Goal: Information Seeking & Learning: Learn about a topic

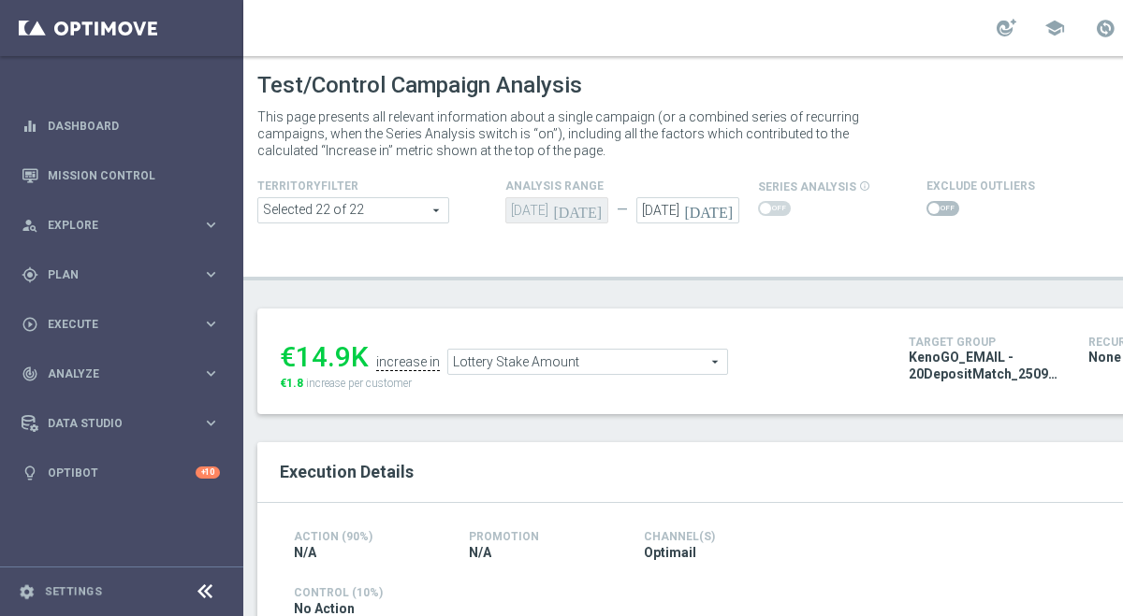
scroll to position [471, 0]
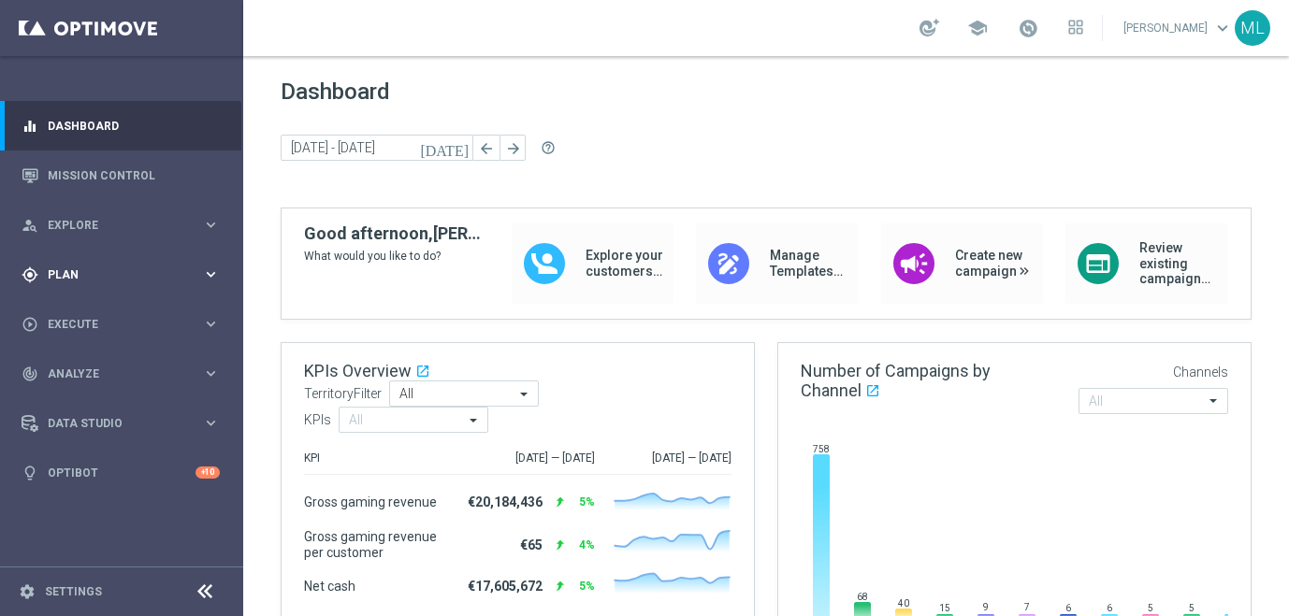
click at [205, 273] on icon "keyboard_arrow_right" at bounding box center [211, 275] width 18 height 18
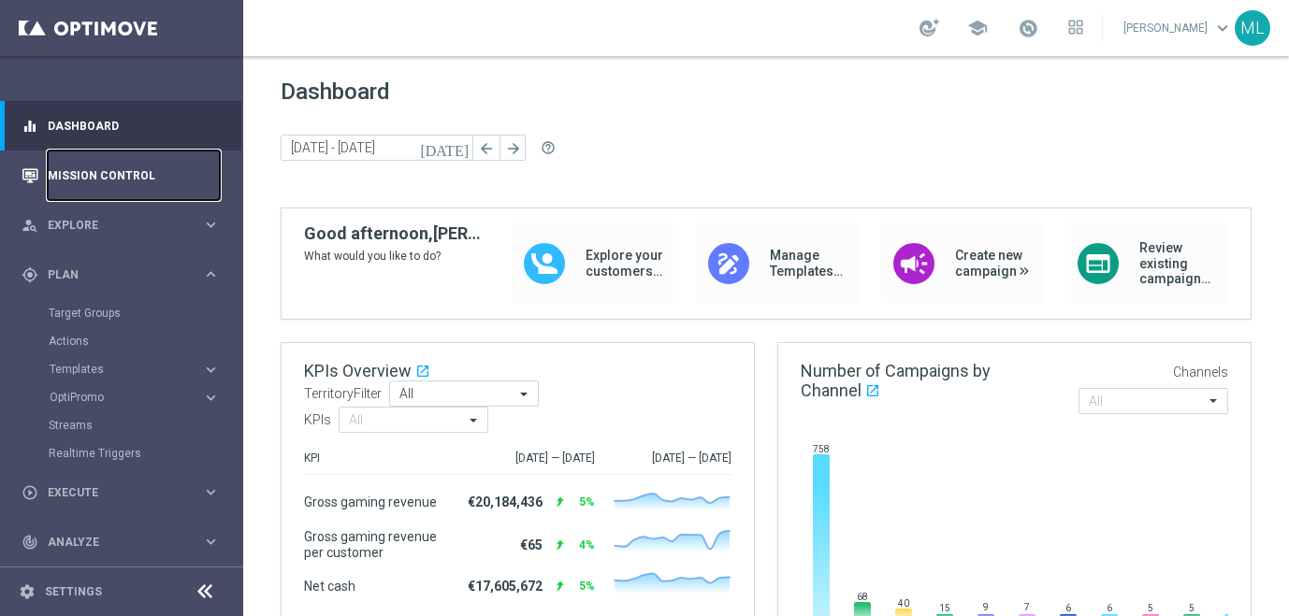
click at [103, 179] on link "Mission Control" at bounding box center [134, 176] width 172 height 50
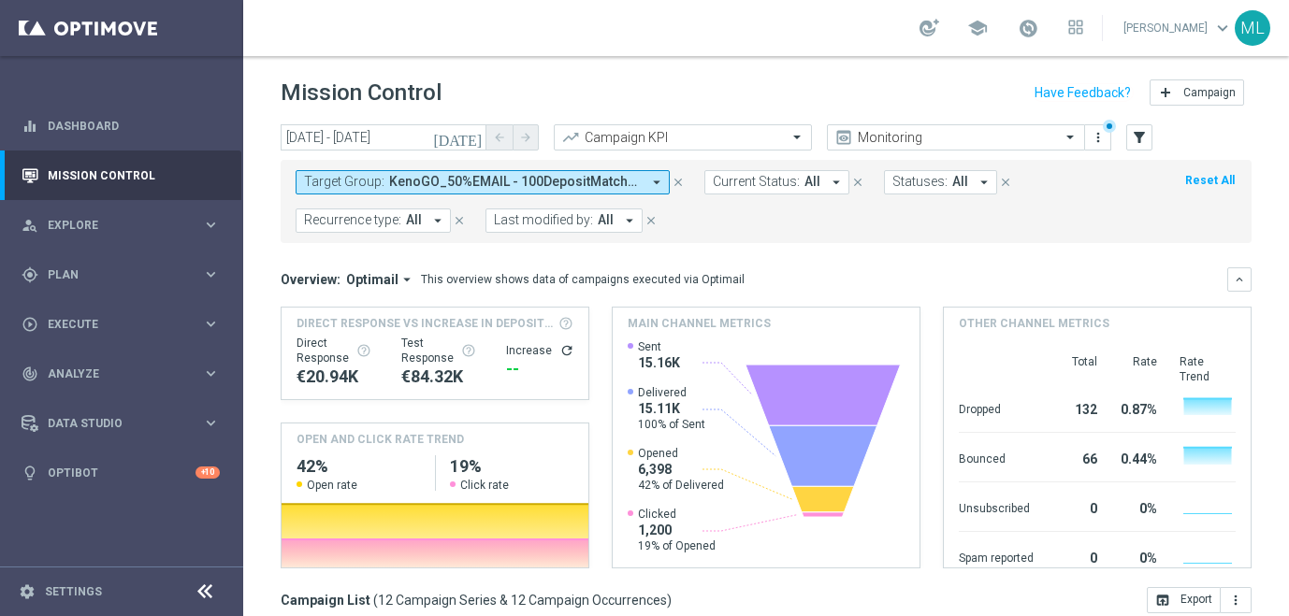
click at [478, 140] on icon "today" at bounding box center [458, 137] width 51 height 17
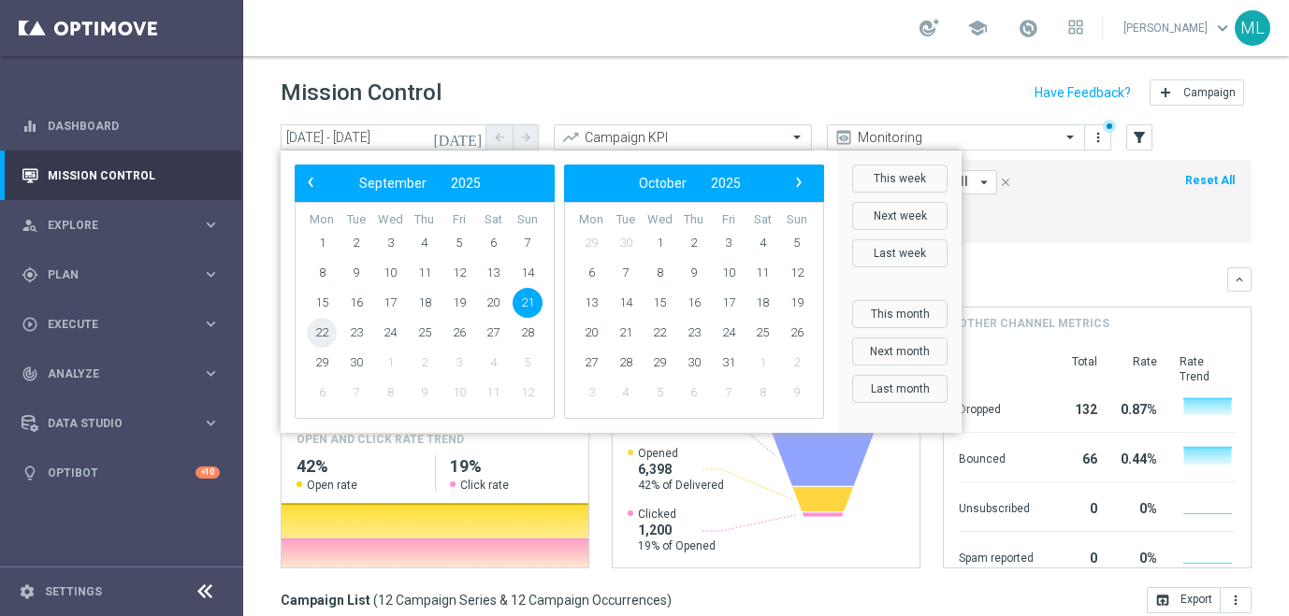
click at [324, 335] on span "22" at bounding box center [322, 333] width 30 height 30
type input "22 Sep 2025 - 22 Sep 2025"
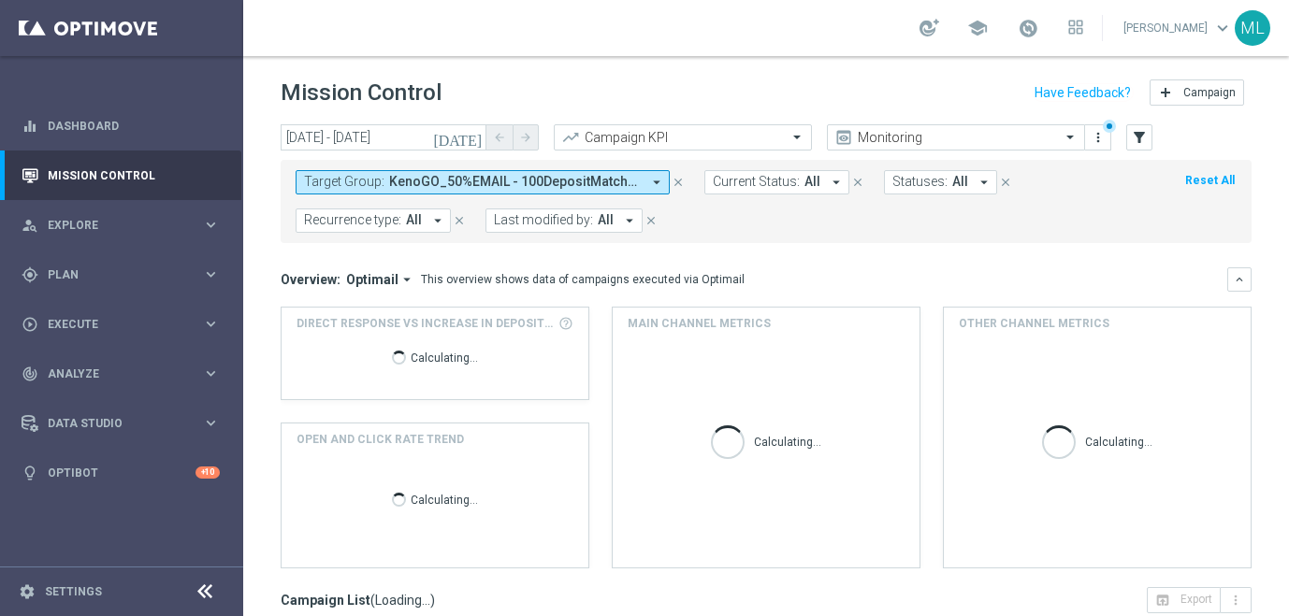
click at [503, 175] on span "KenoGO_50%EMAIL - 100DepositMatch_250921, KenoGO_50%EMAIL - 200DepositMatch_250…" at bounding box center [515, 182] width 252 height 16
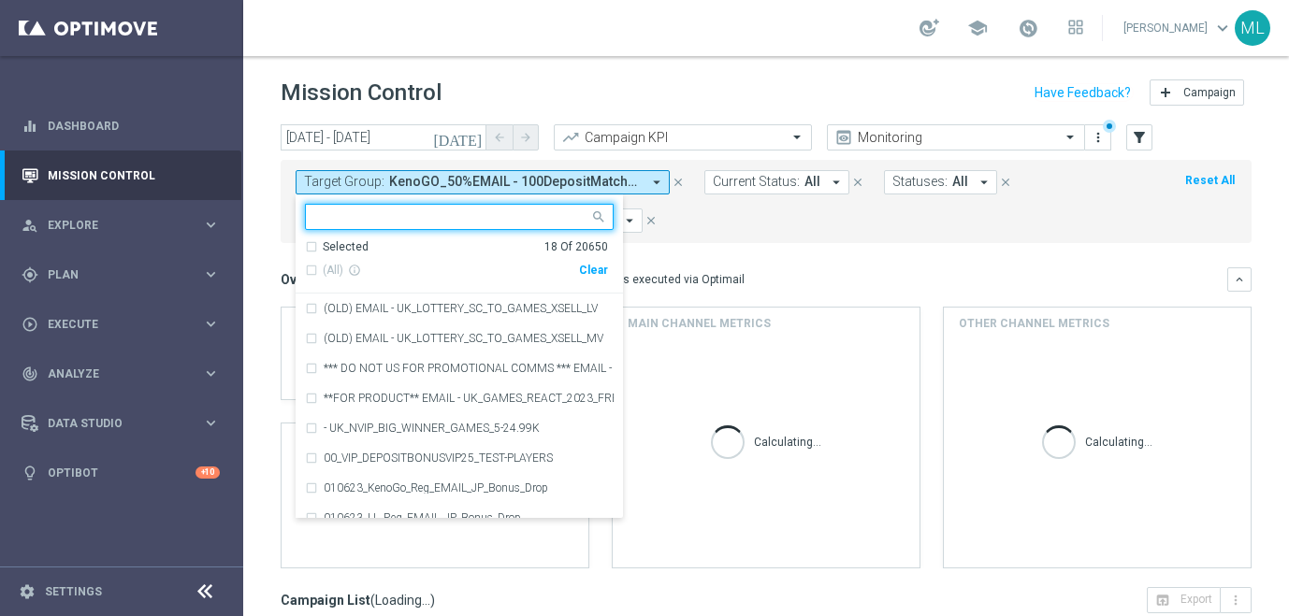
click at [0, 0] on div "Clear" at bounding box center [0, 0] width 0 height 0
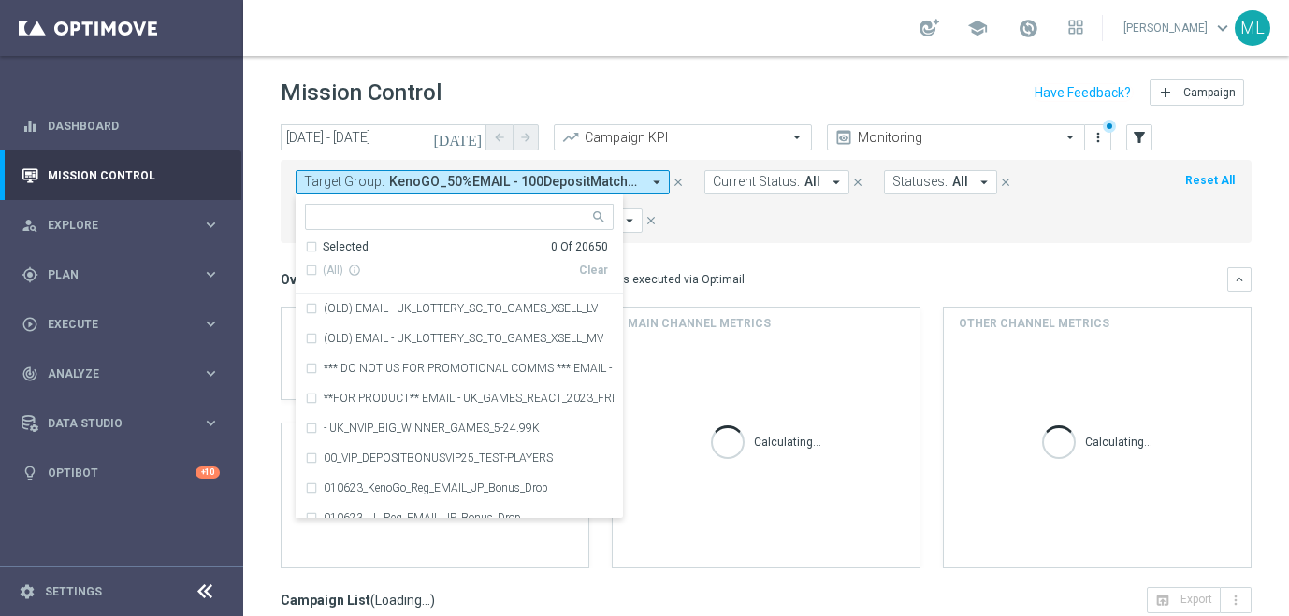
click at [428, 228] on div at bounding box center [459, 217] width 309 height 26
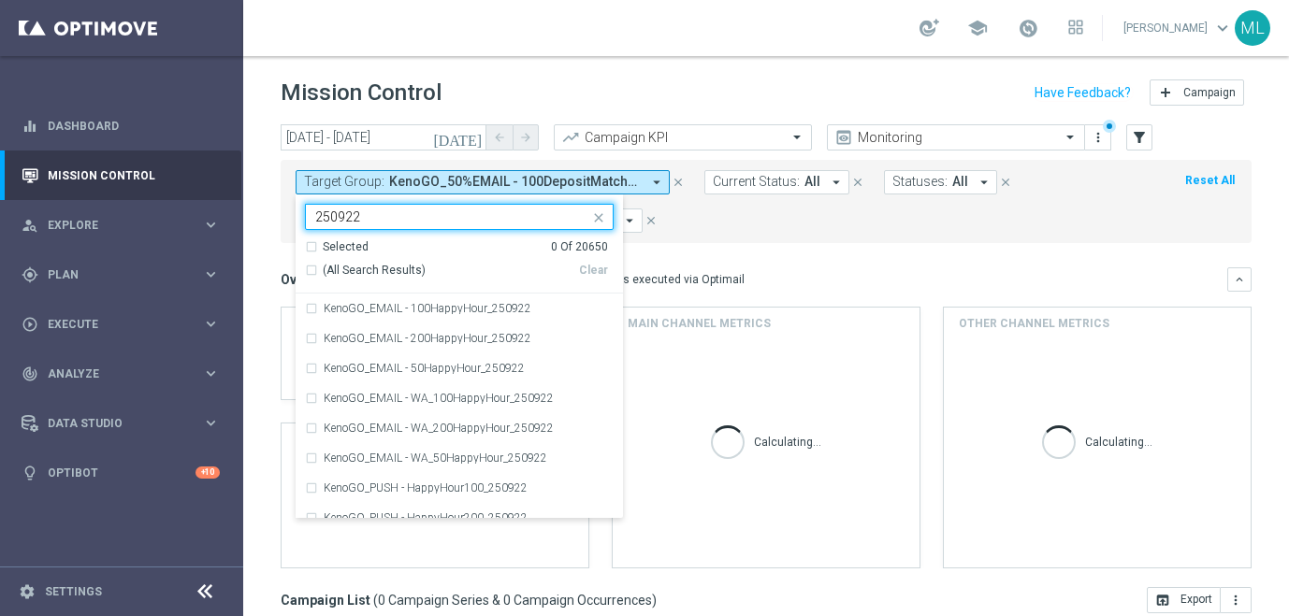
click at [313, 270] on div "(All Search Results)" at bounding box center [442, 271] width 274 height 16
type input "250922"
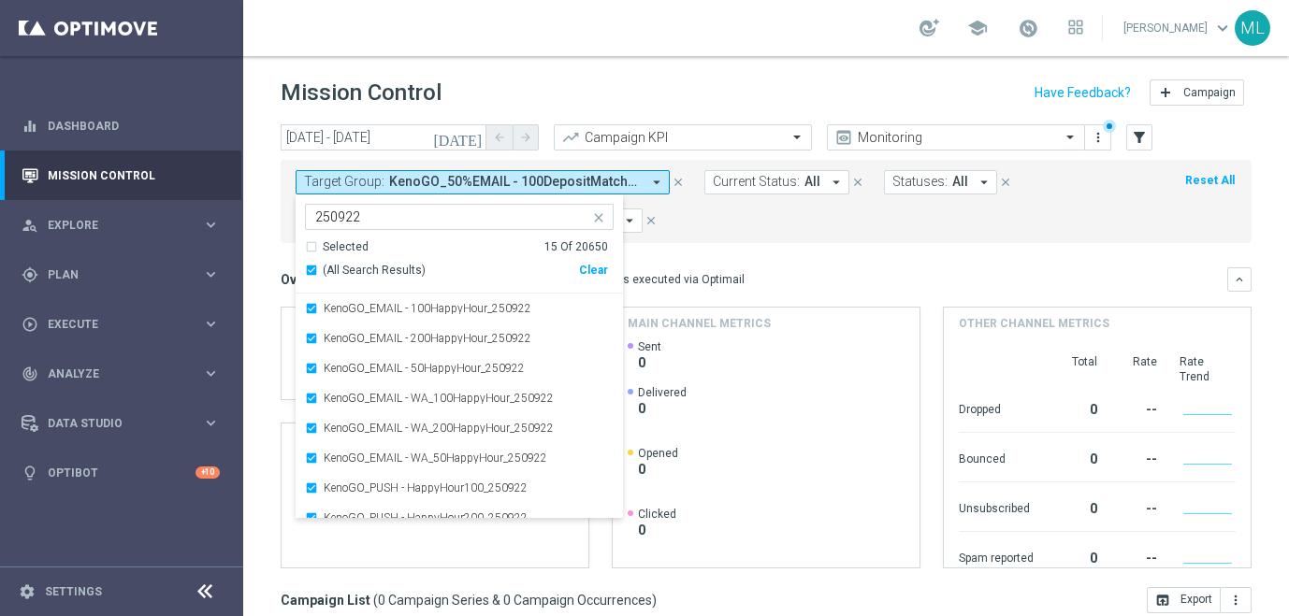
click at [726, 242] on div "Target Group: KenoGO_50%EMAIL - 100DepositMatch_250921, KenoGO_50%EMAIL - 200De…" at bounding box center [766, 201] width 971 height 83
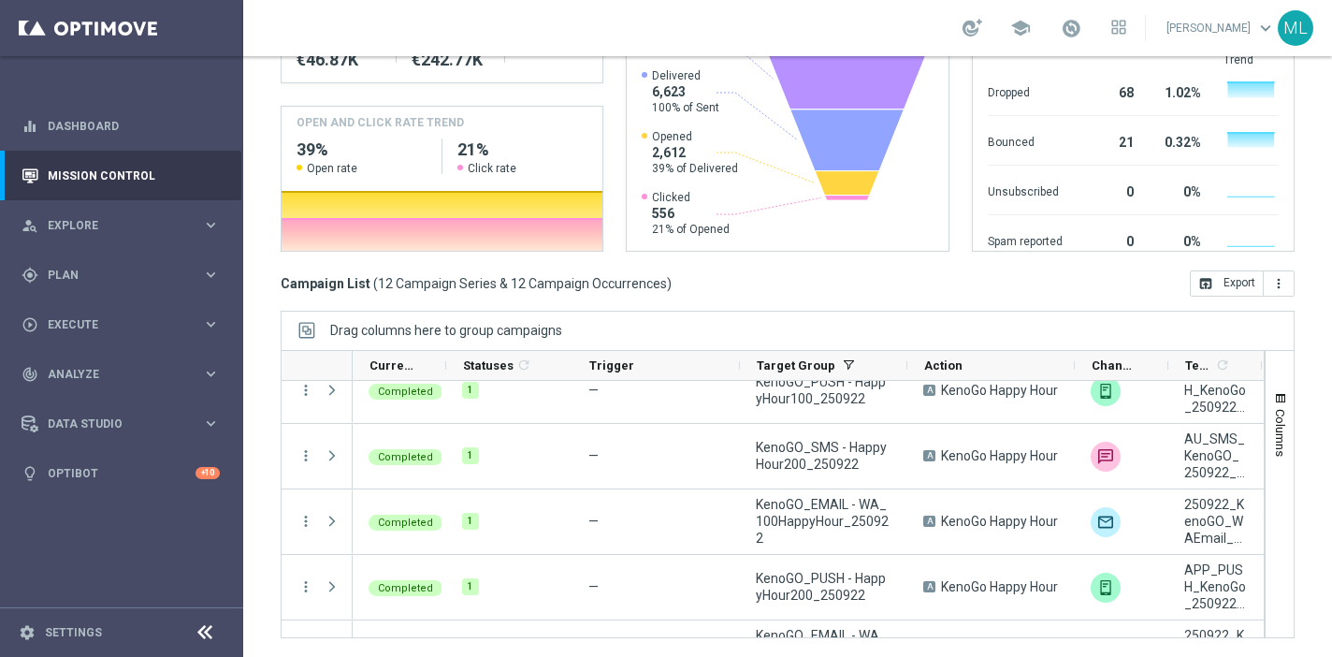
scroll to position [529, 0]
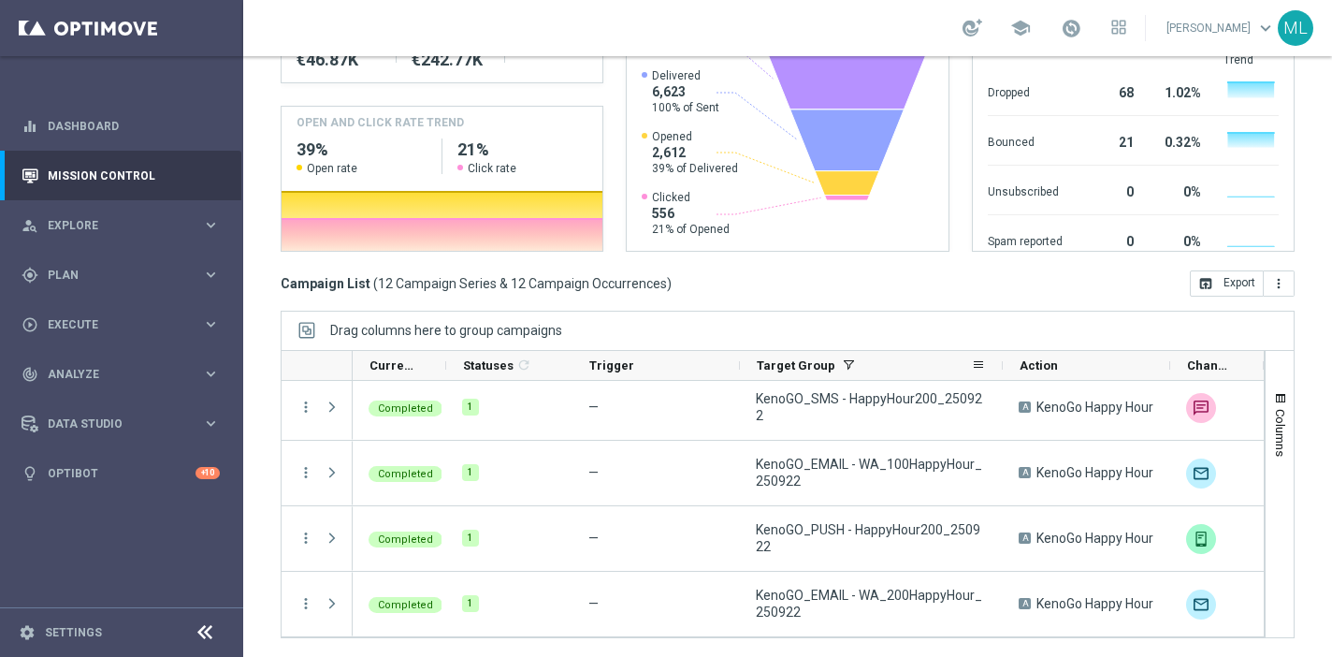
drag, startPoint x: 905, startPoint y: 366, endPoint x: 1000, endPoint y: 361, distance: 95.5
click at [1000, 361] on div at bounding box center [1002, 365] width 7 height 29
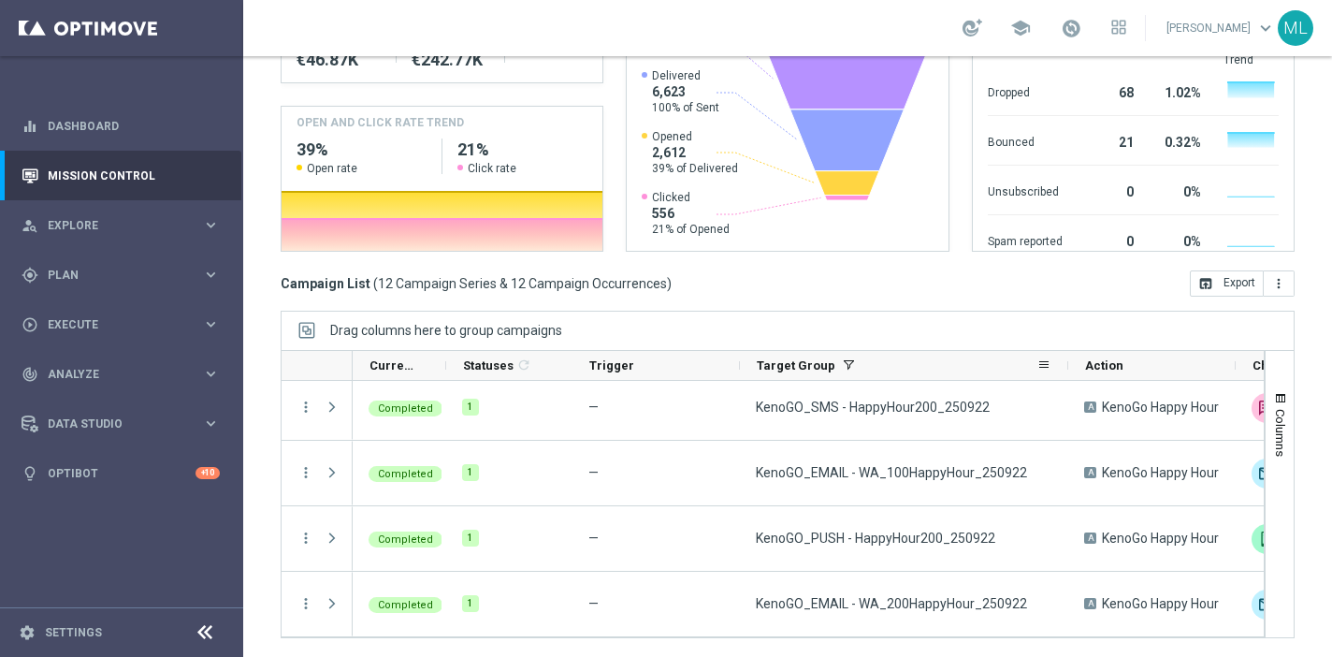
drag, startPoint x: 998, startPoint y: 363, endPoint x: 1064, endPoint y: 364, distance: 65.5
click at [1064, 364] on div "Target Group" at bounding box center [904, 366] width 328 height 30
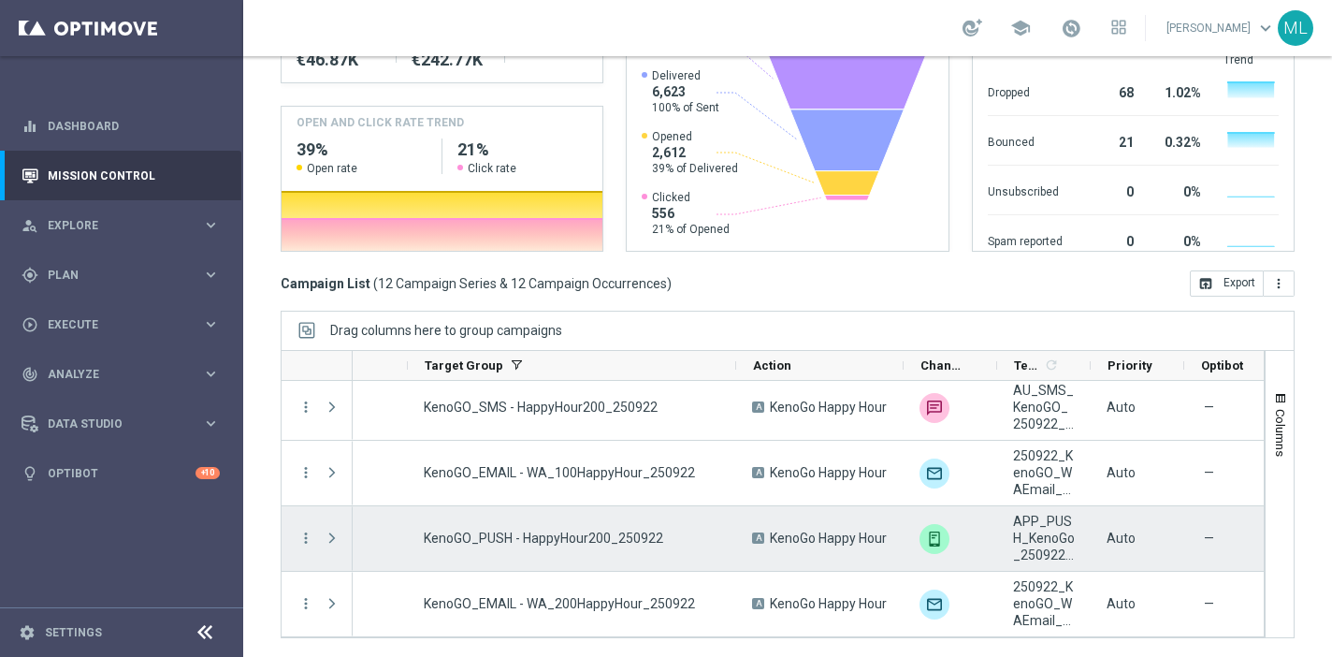
scroll to position [0, 311]
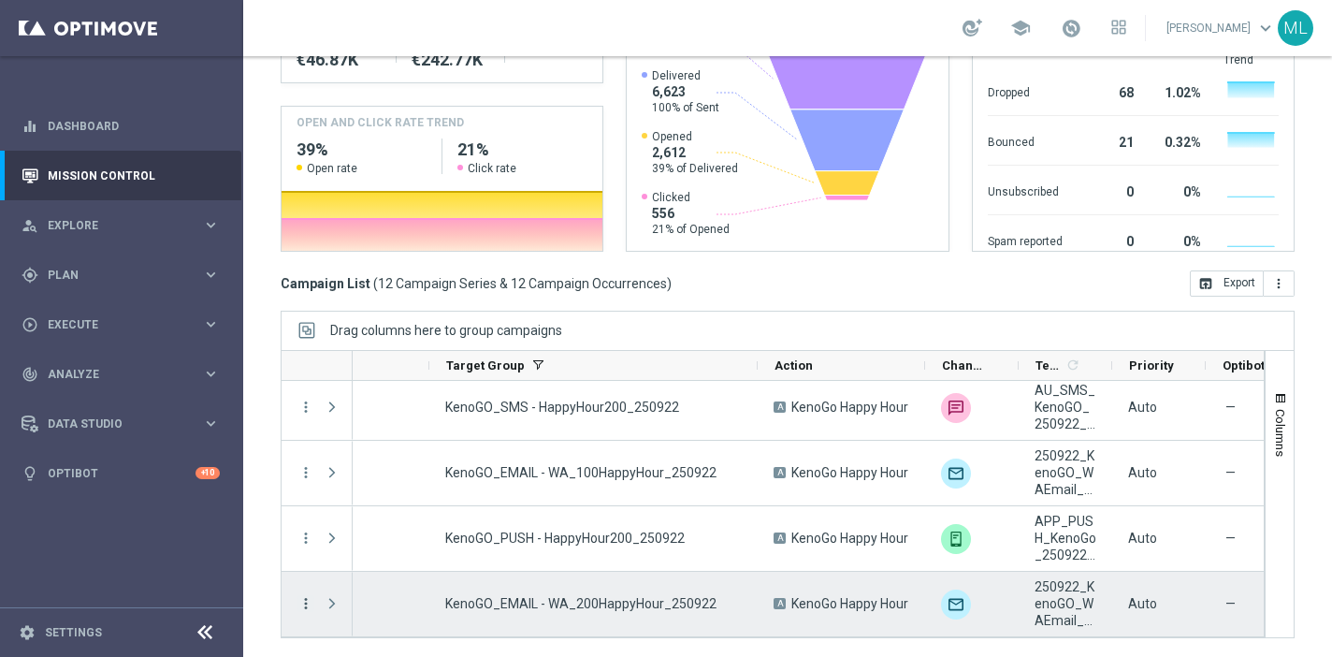
click at [301, 600] on icon "more_vert" at bounding box center [305, 603] width 17 height 17
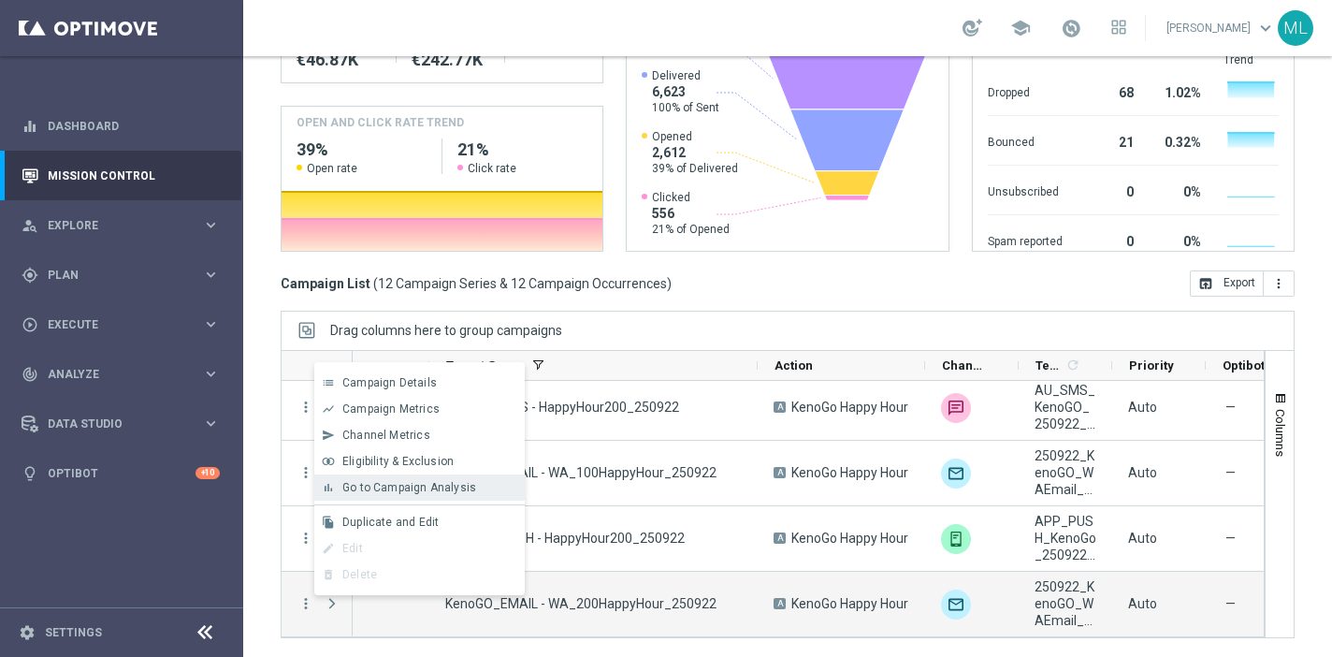
click at [369, 481] on span "Go to Campaign Analysis" at bounding box center [409, 487] width 134 height 13
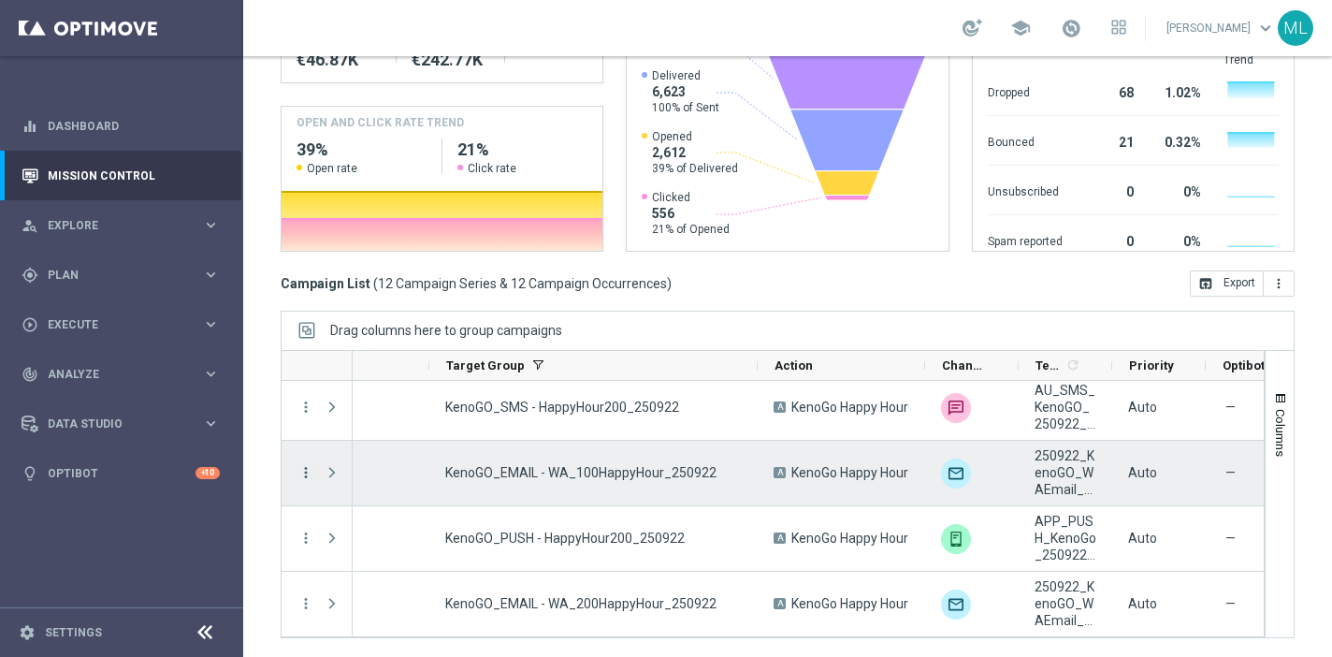
click at [299, 471] on icon "more_vert" at bounding box center [305, 472] width 17 height 17
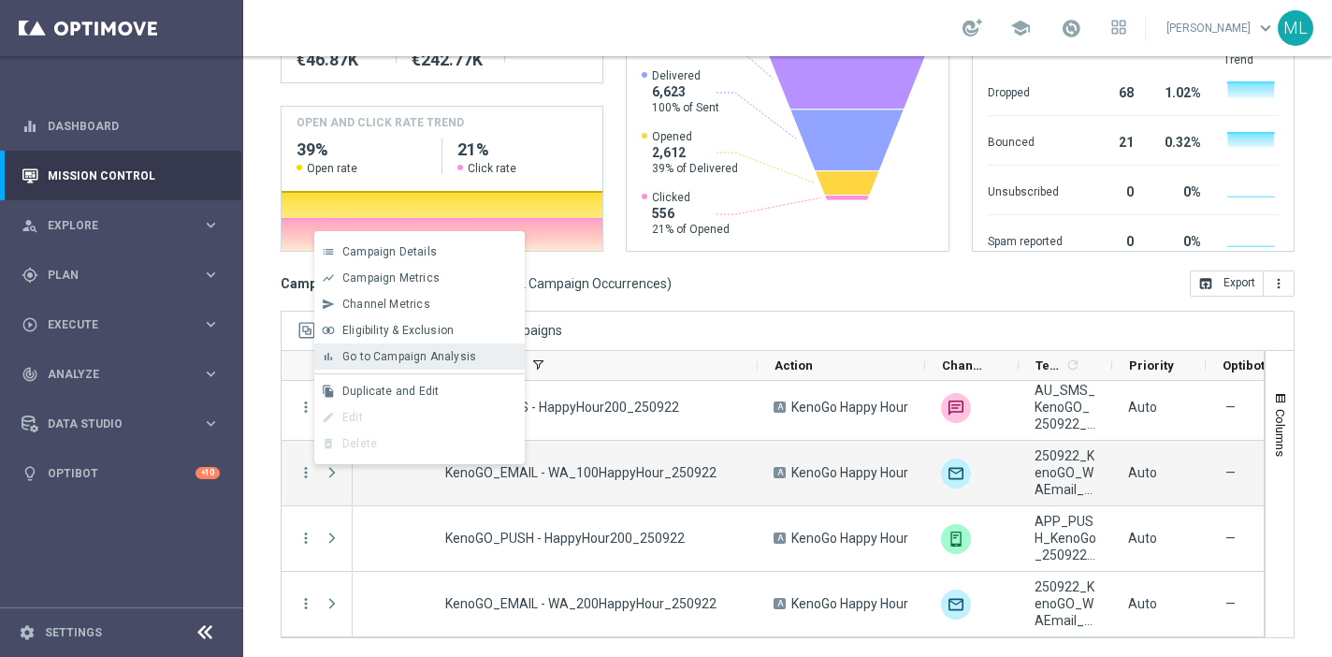
click at [401, 350] on span "Go to Campaign Analysis" at bounding box center [409, 356] width 134 height 13
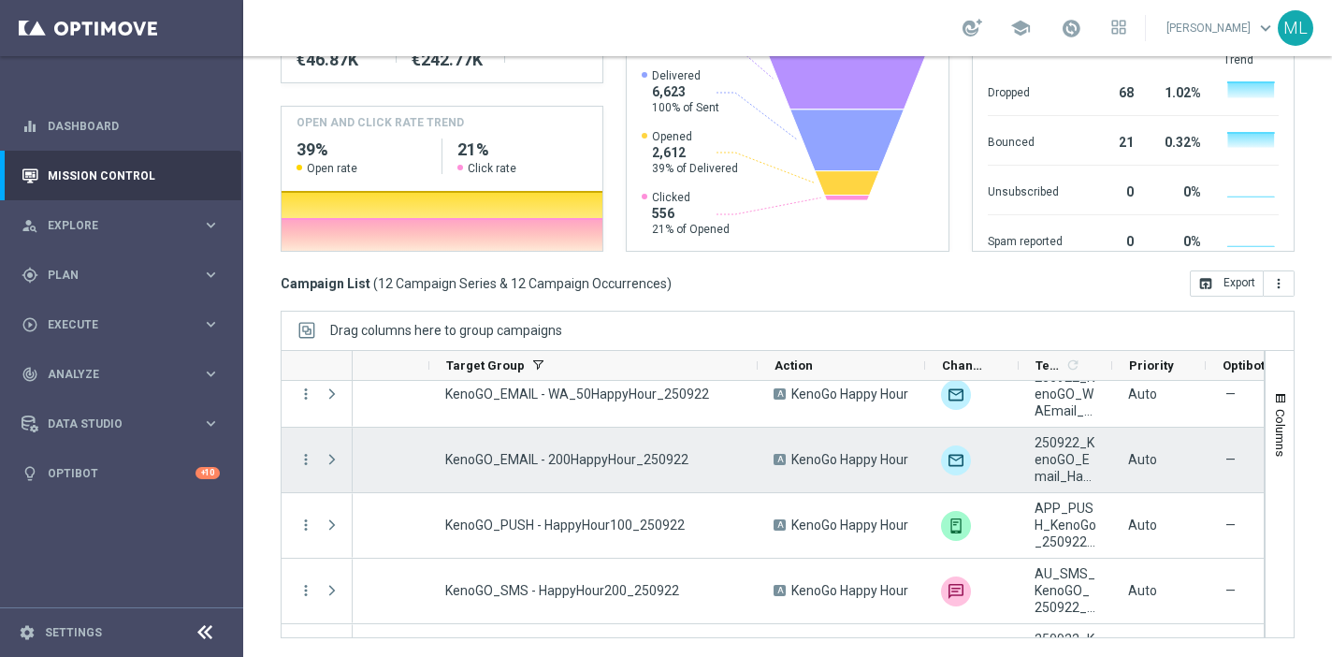
scroll to position [332, 0]
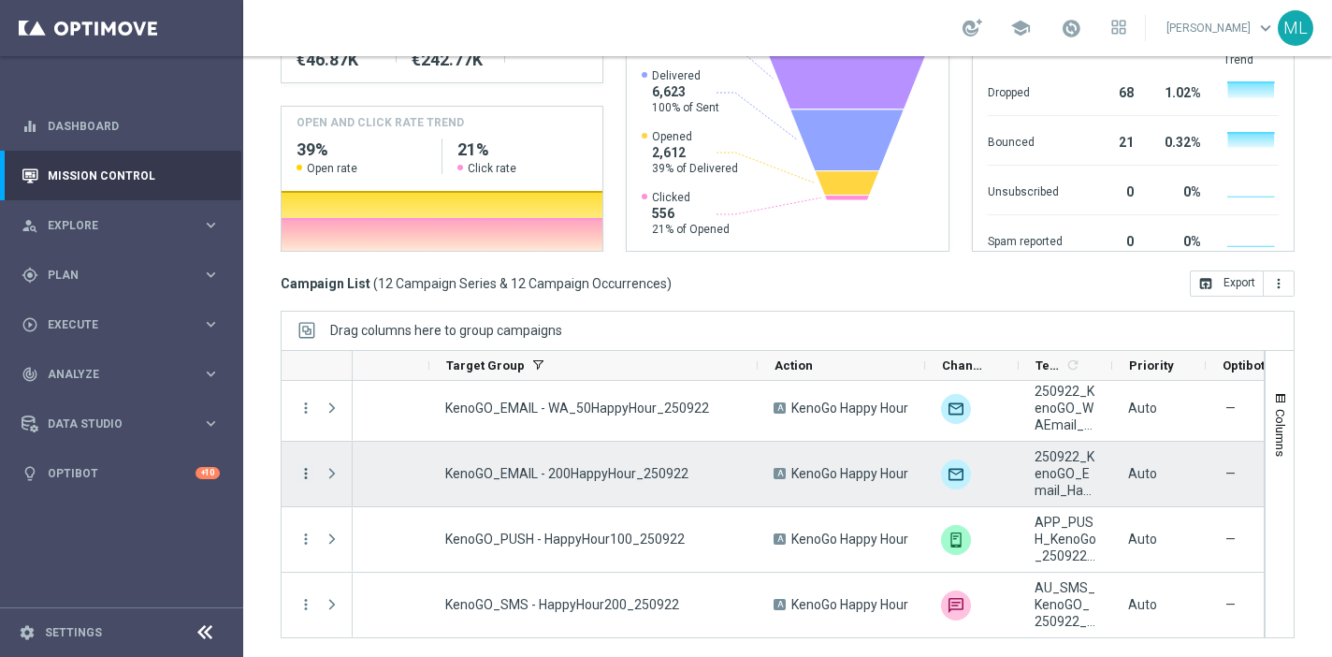
click at [311, 478] on icon "more_vert" at bounding box center [305, 473] width 17 height 17
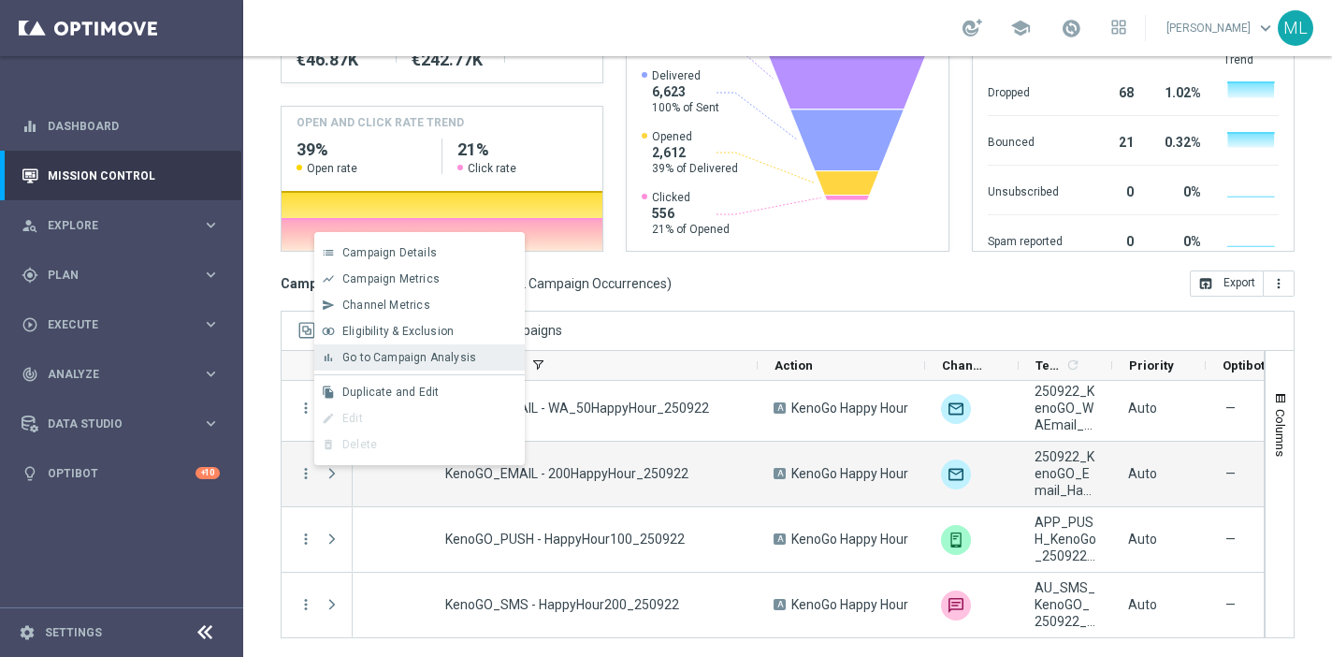
click at [390, 370] on div "bar_chart Go to Campaign Analysis" at bounding box center [419, 357] width 210 height 26
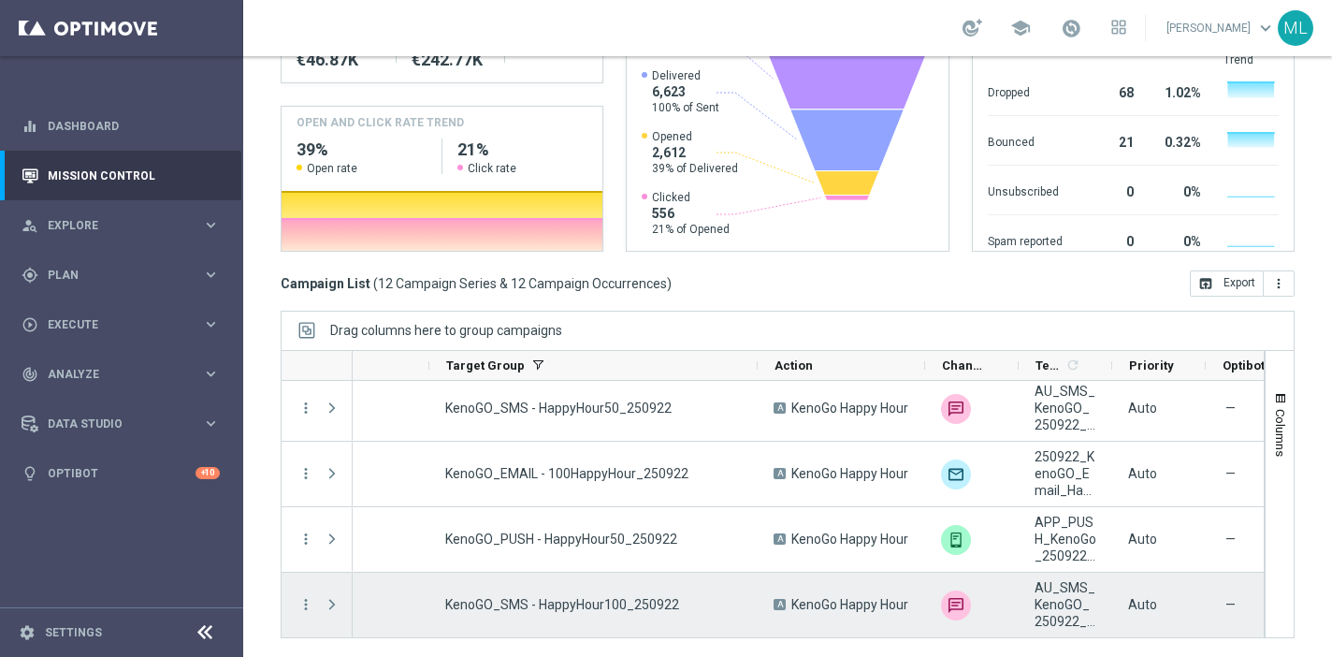
scroll to position [65, 0]
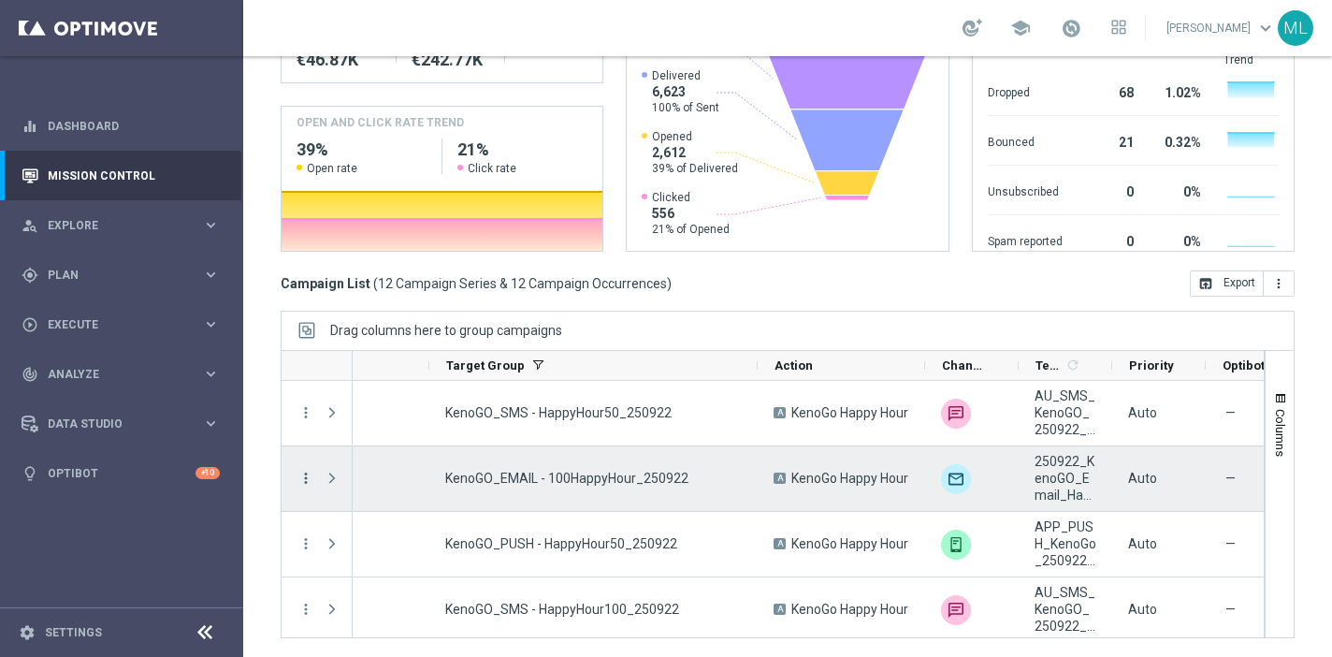
click at [305, 477] on icon "more_vert" at bounding box center [305, 478] width 17 height 17
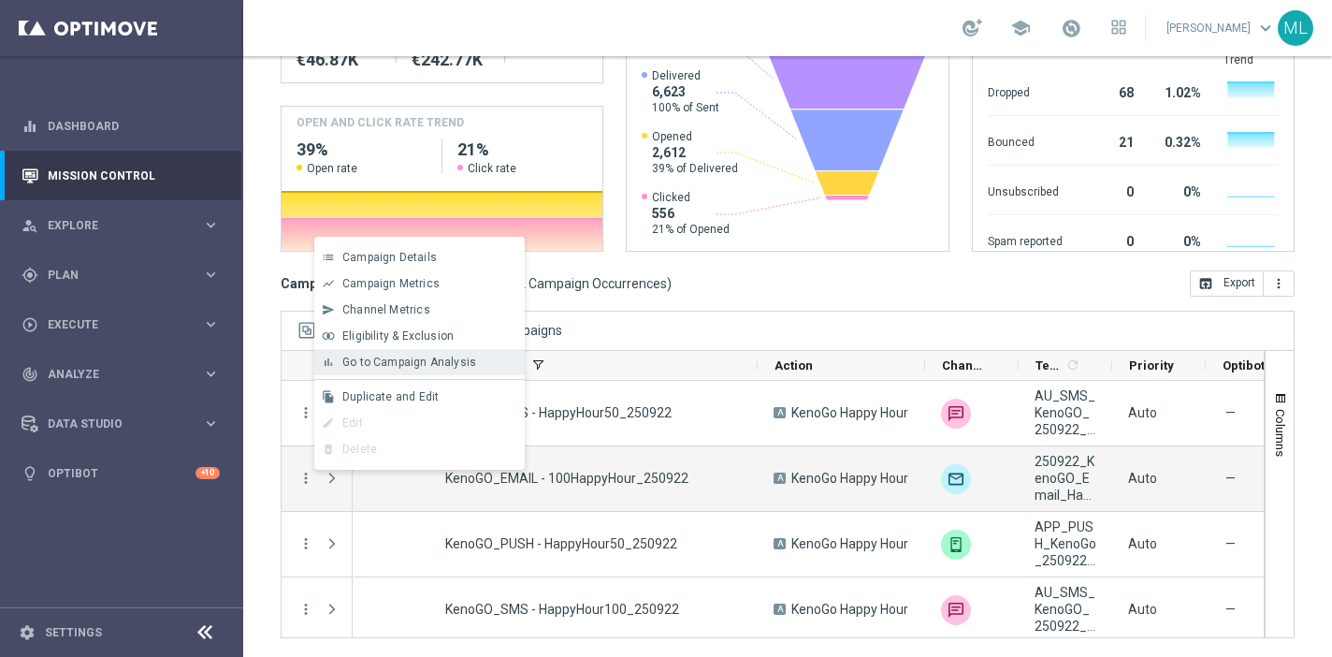
click at [385, 365] on span "Go to Campaign Analysis" at bounding box center [409, 361] width 134 height 13
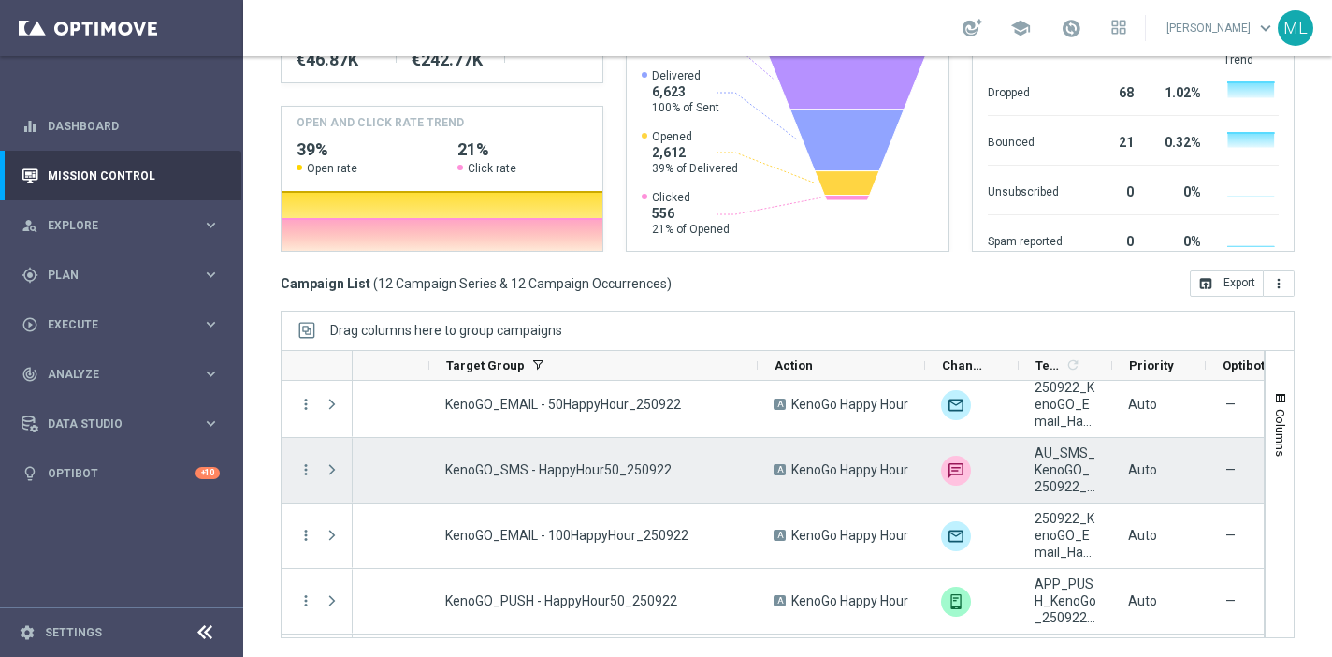
scroll to position [0, 0]
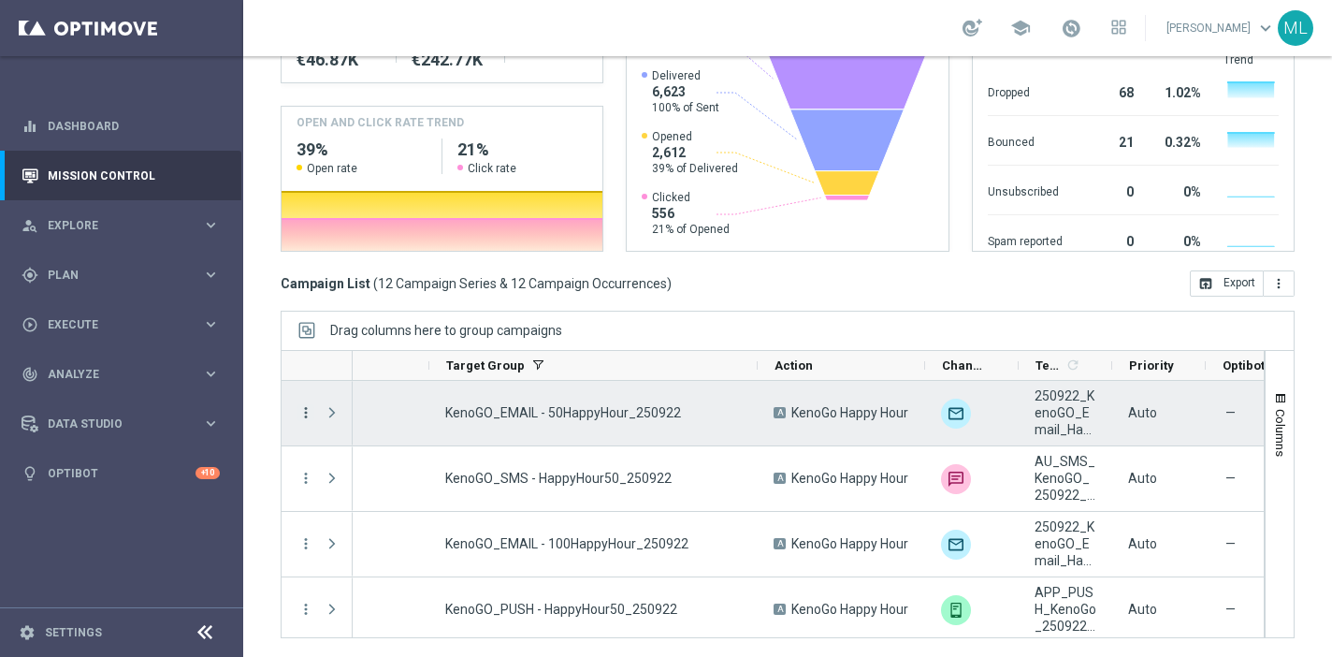
click at [302, 414] on icon "more_vert" at bounding box center [305, 412] width 17 height 17
click at [301, 411] on icon "more_vert" at bounding box center [305, 412] width 17 height 17
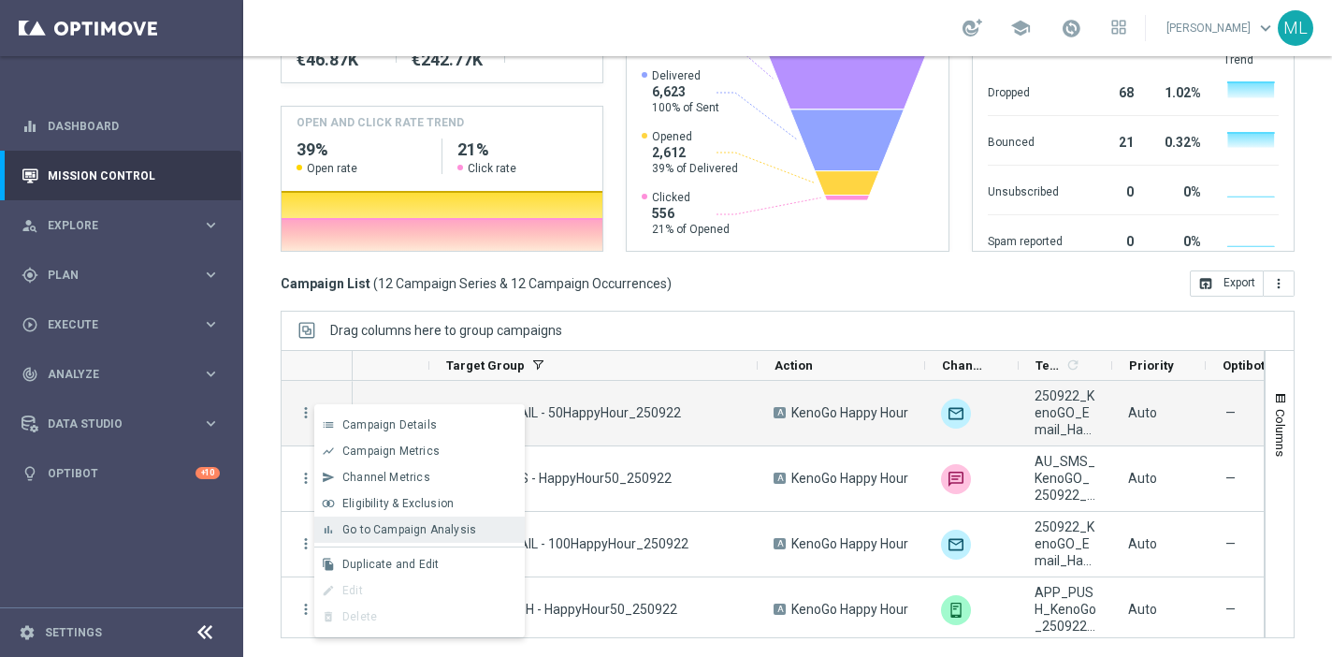
click at [397, 526] on span "Go to Campaign Analysis" at bounding box center [409, 529] width 134 height 13
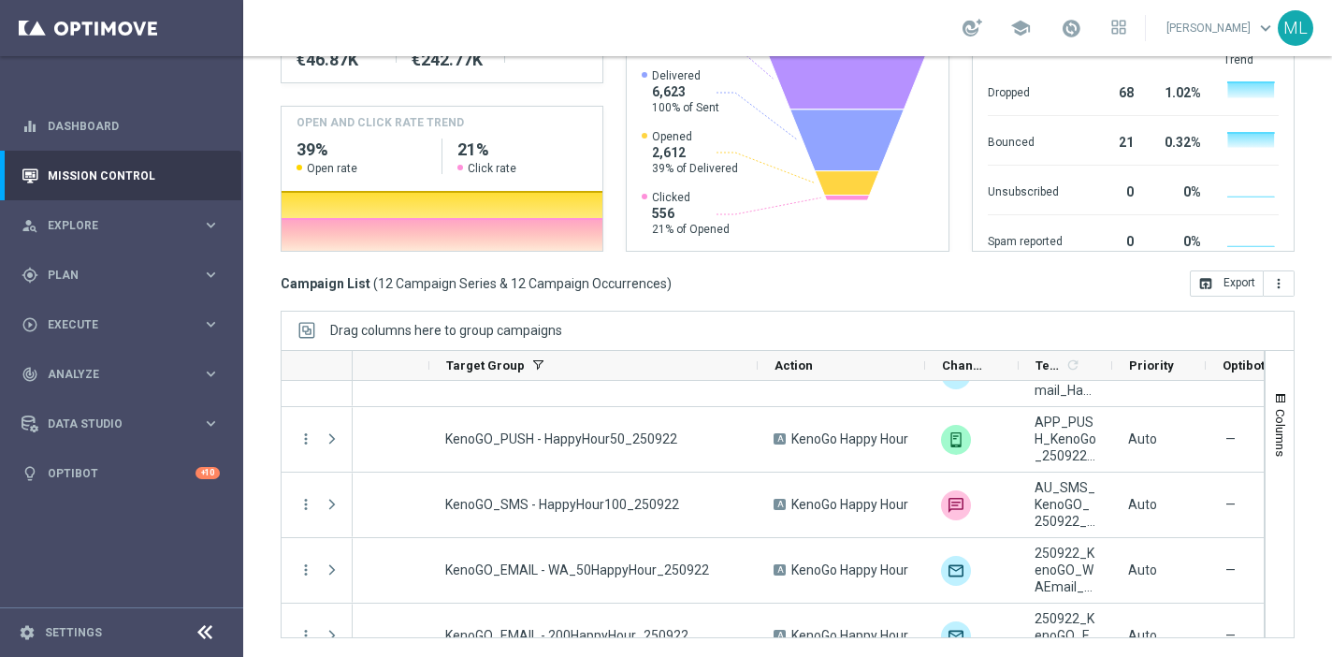
scroll to position [176, 0]
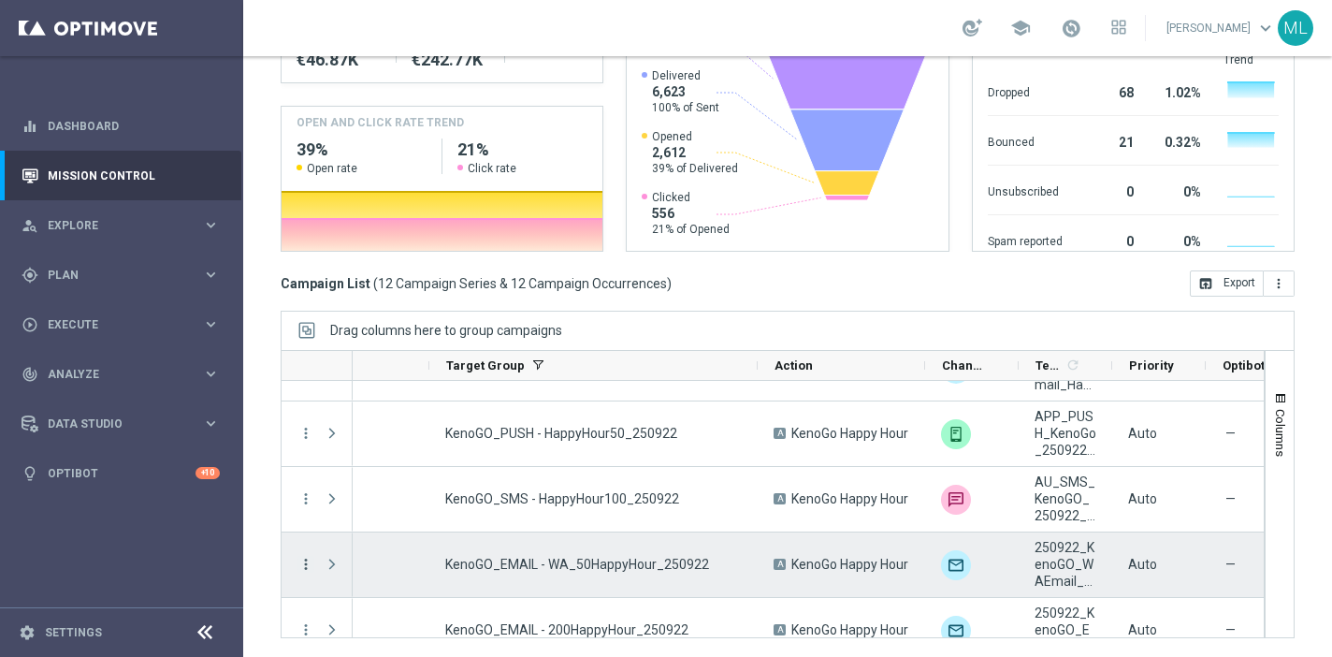
click at [300, 561] on icon "more_vert" at bounding box center [305, 564] width 17 height 17
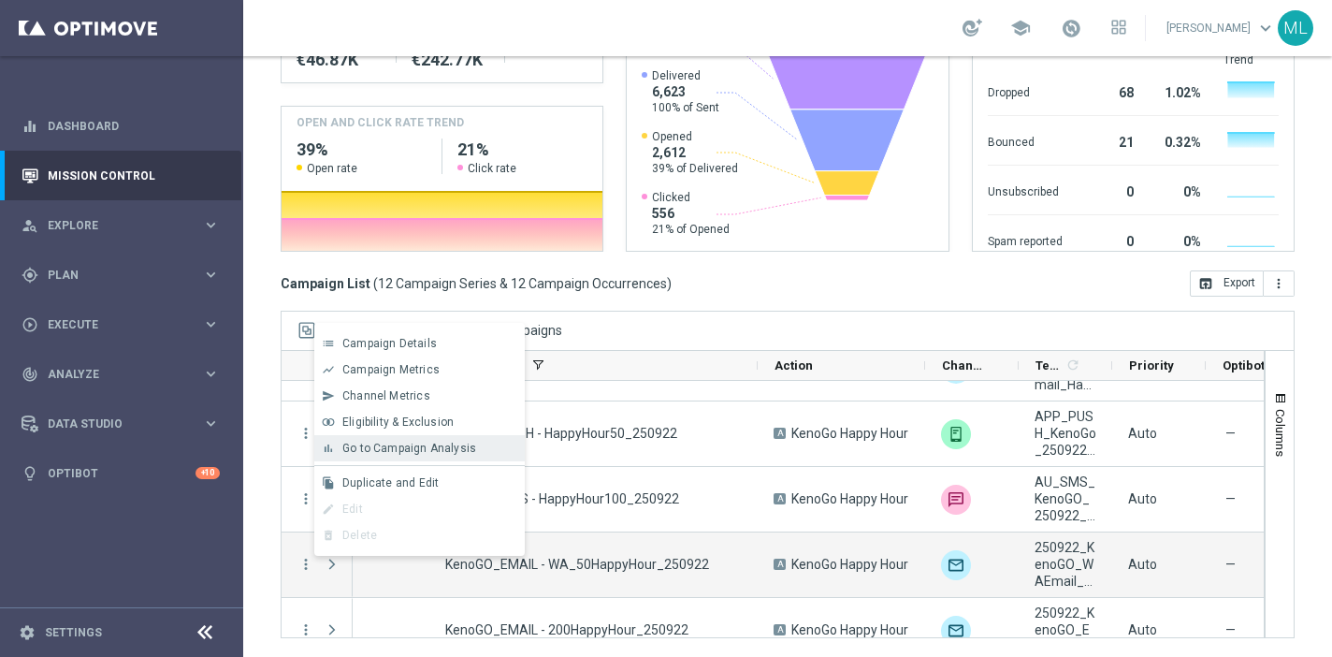
click at [386, 450] on span "Go to Campaign Analysis" at bounding box center [409, 448] width 134 height 13
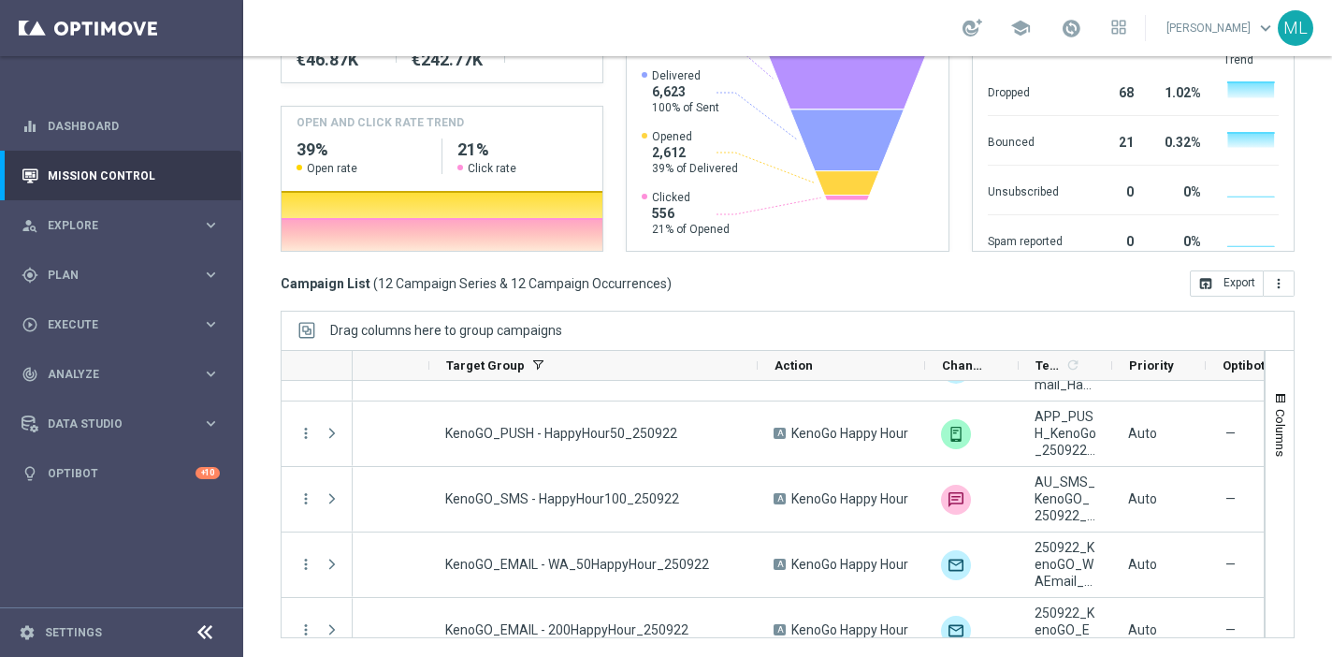
click at [297, 556] on button "more_vert" at bounding box center [305, 564] width 17 height 17
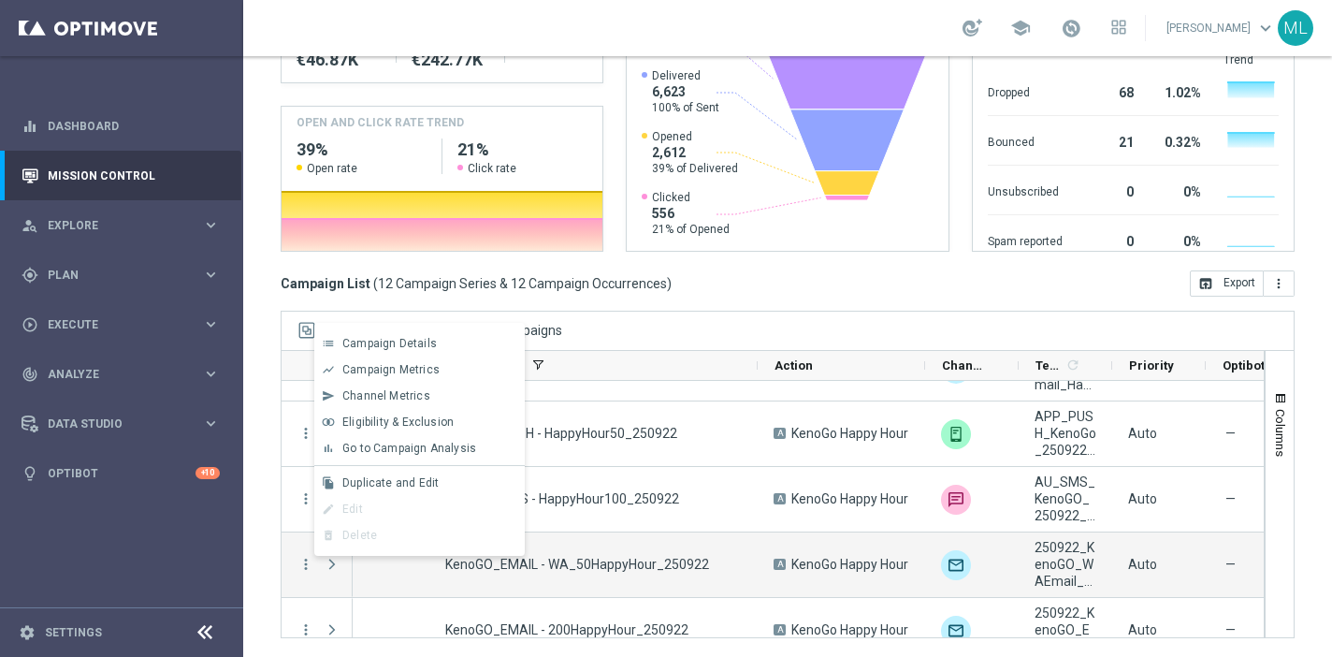
click at [702, 273] on div "Campaign List ( 12 Campaign Series & 12 Campaign Occurrences ) open_in_browser …" at bounding box center [788, 283] width 1014 height 26
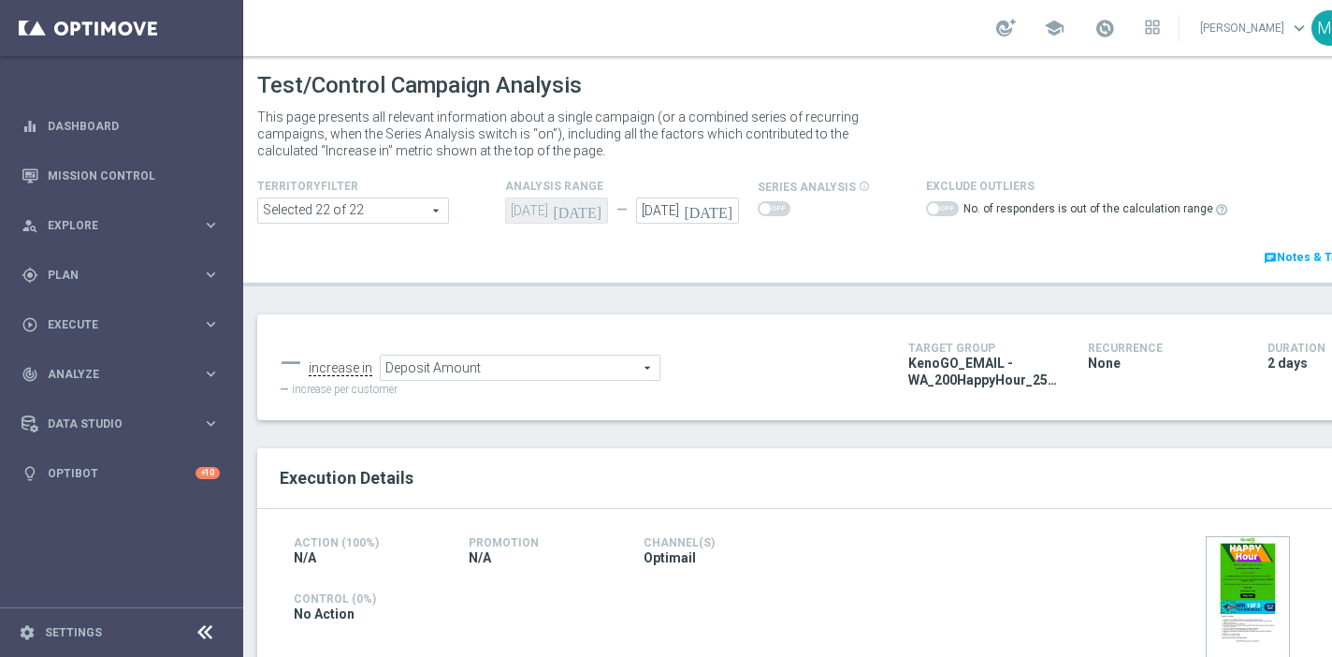
click at [559, 370] on span "Deposit Amount" at bounding box center [520, 367] width 279 height 24
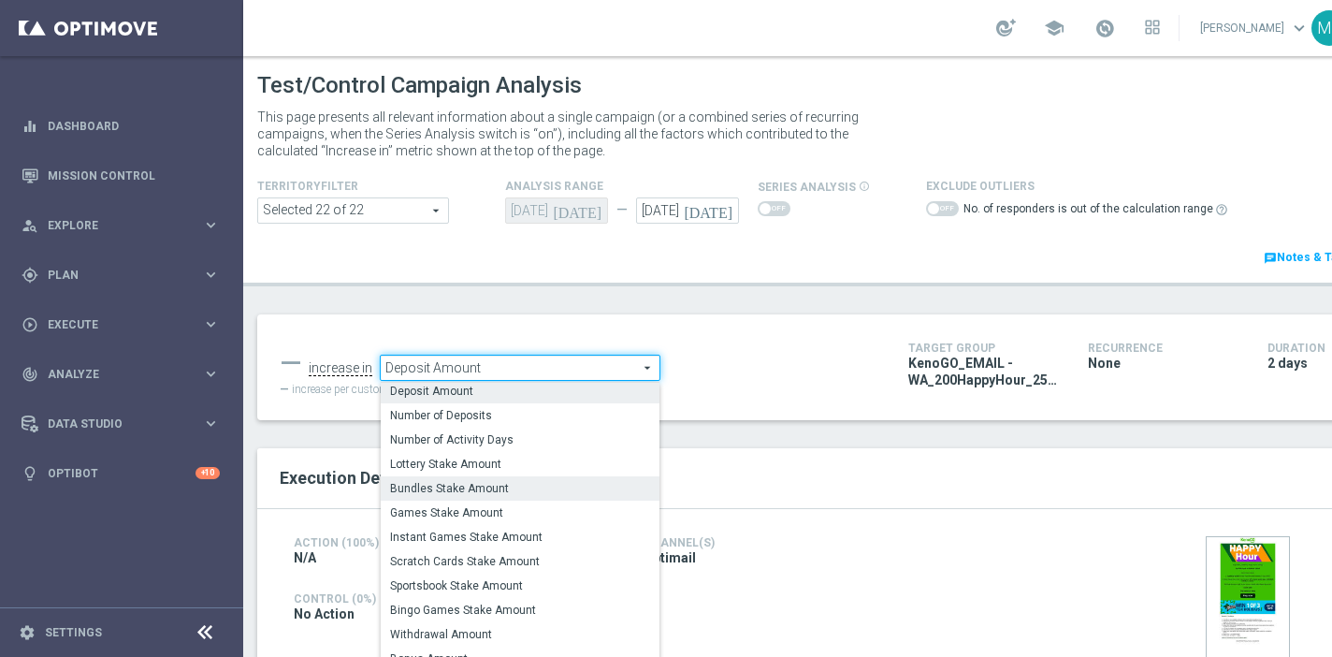
scroll to position [53, 0]
click at [499, 470] on label "Lottery Stake Amount" at bounding box center [520, 461] width 279 height 24
type input "Lottery Stake Amount"
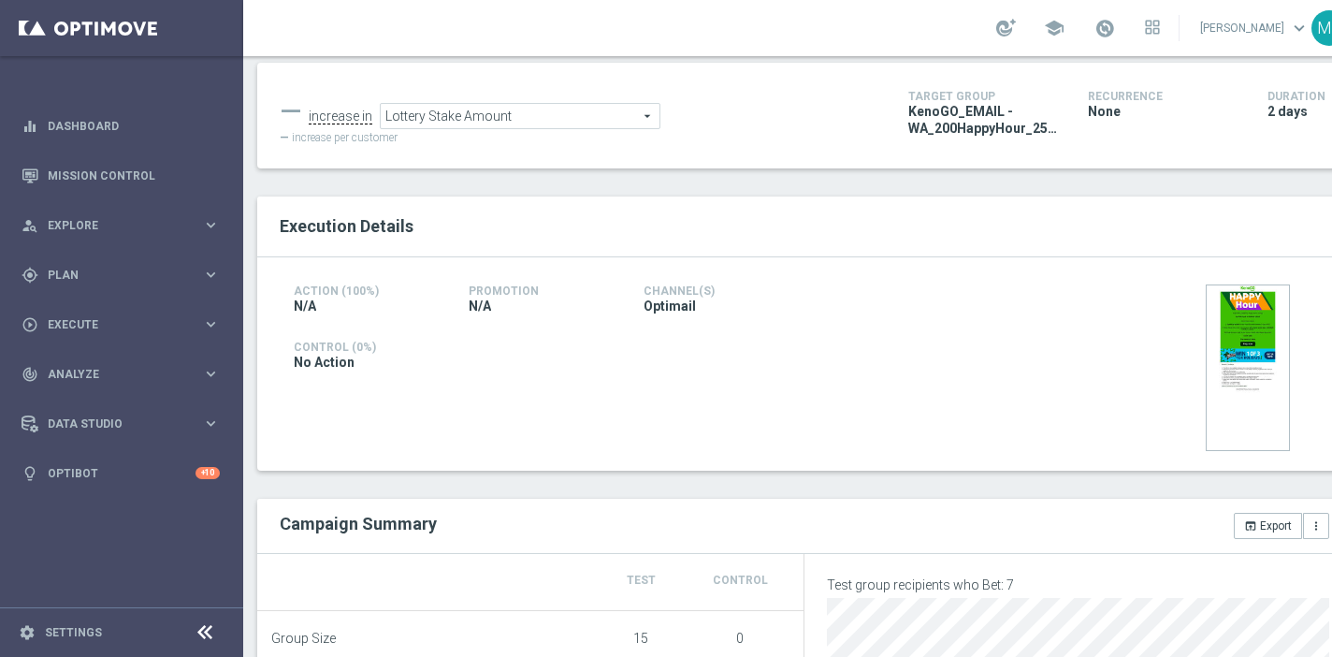
scroll to position [268, 0]
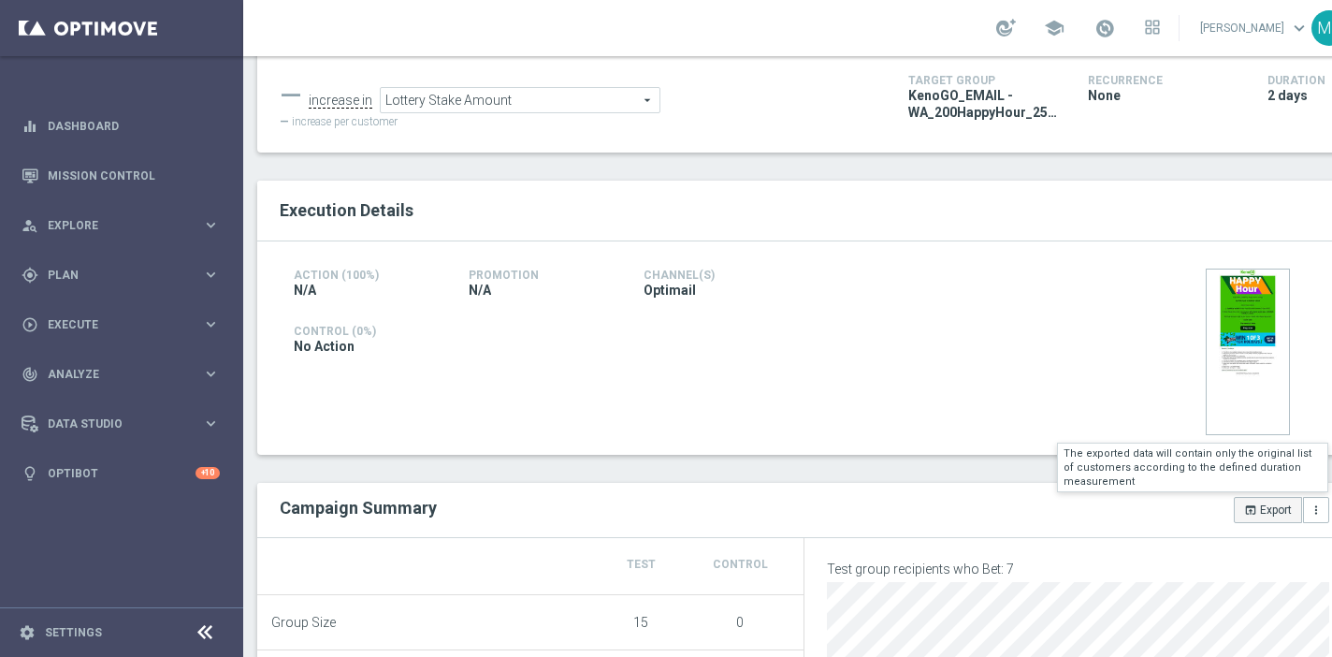
click at [1255, 512] on icon "open_in_browser" at bounding box center [1250, 509] width 13 height 13
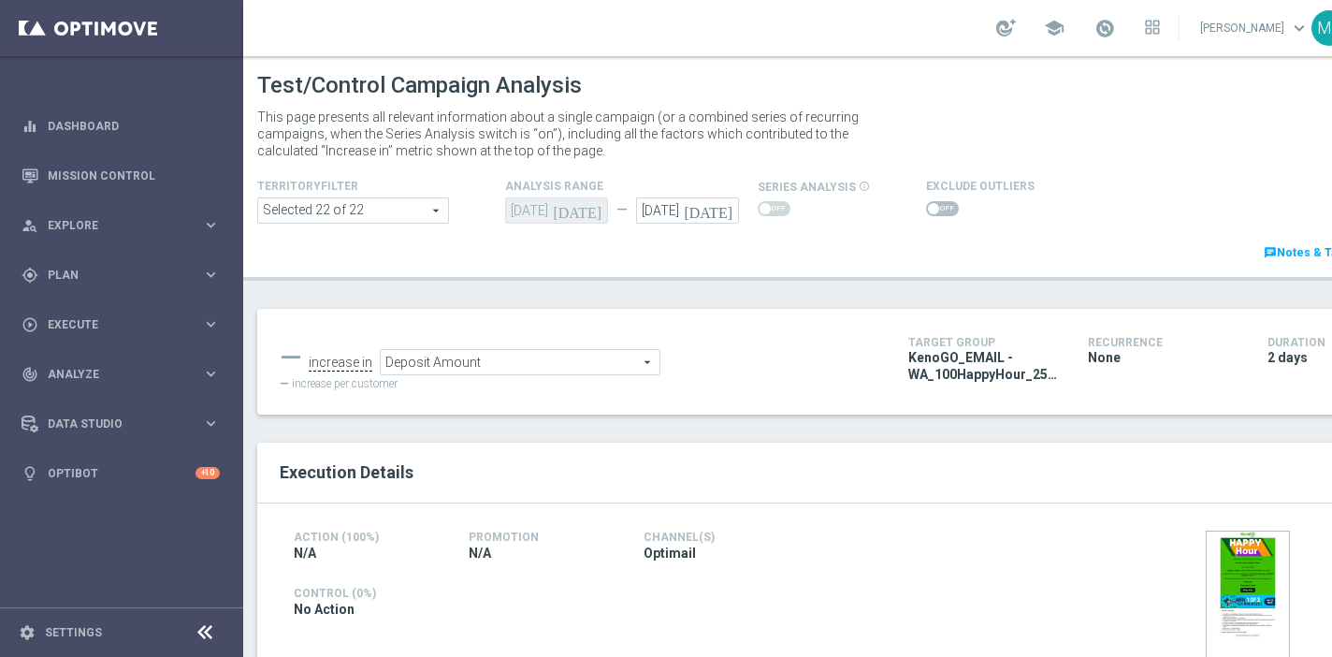
click at [481, 368] on span "Deposit Amount" at bounding box center [520, 362] width 279 height 24
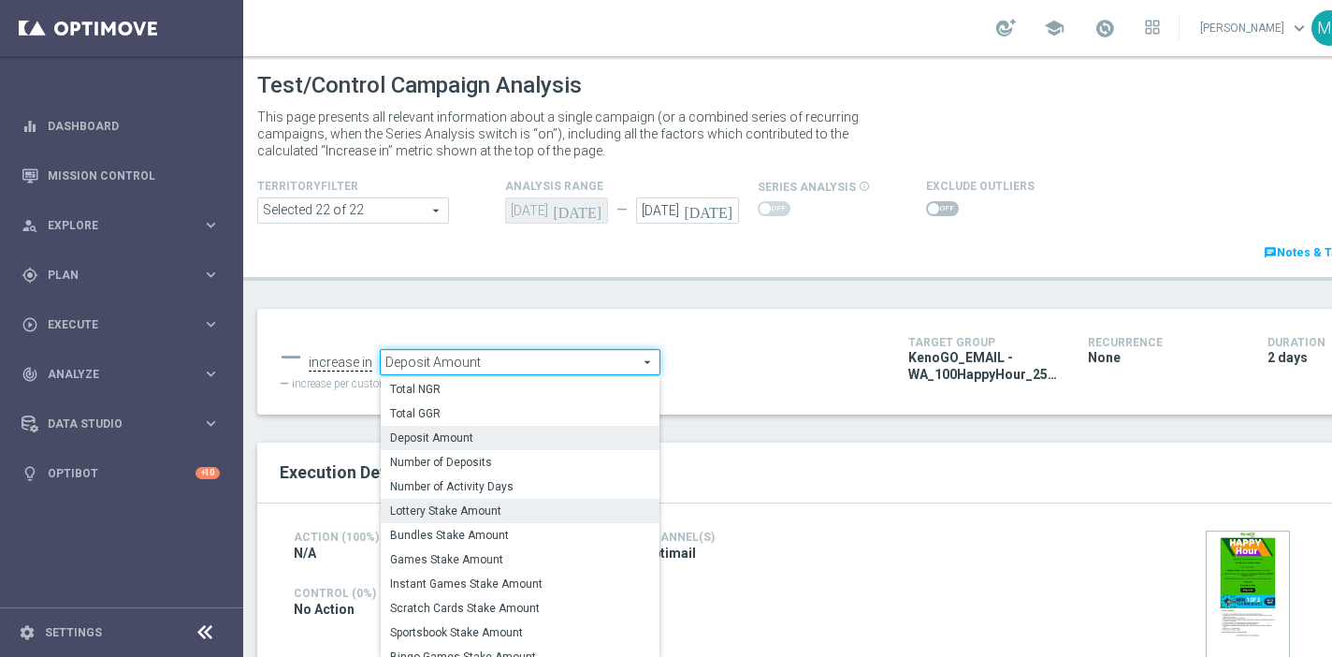
click at [496, 509] on span "Lottery Stake Amount" at bounding box center [520, 510] width 260 height 15
type input "Lottery Stake Amount"
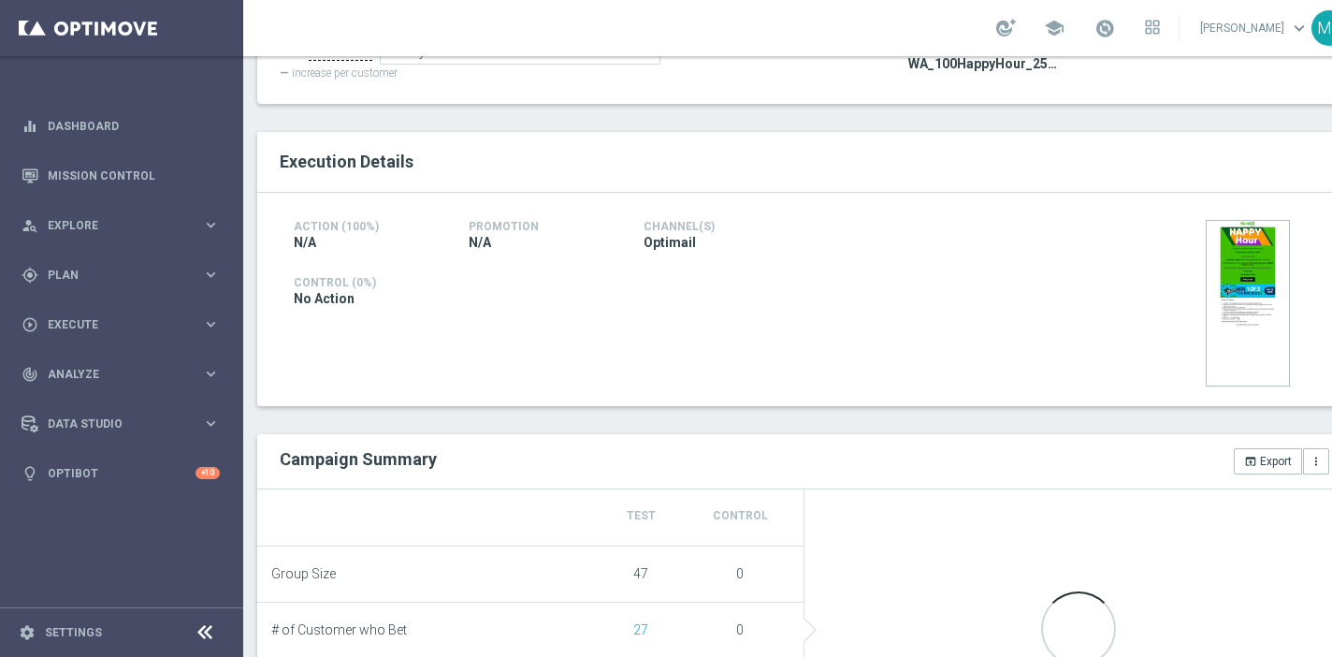
scroll to position [312, 0]
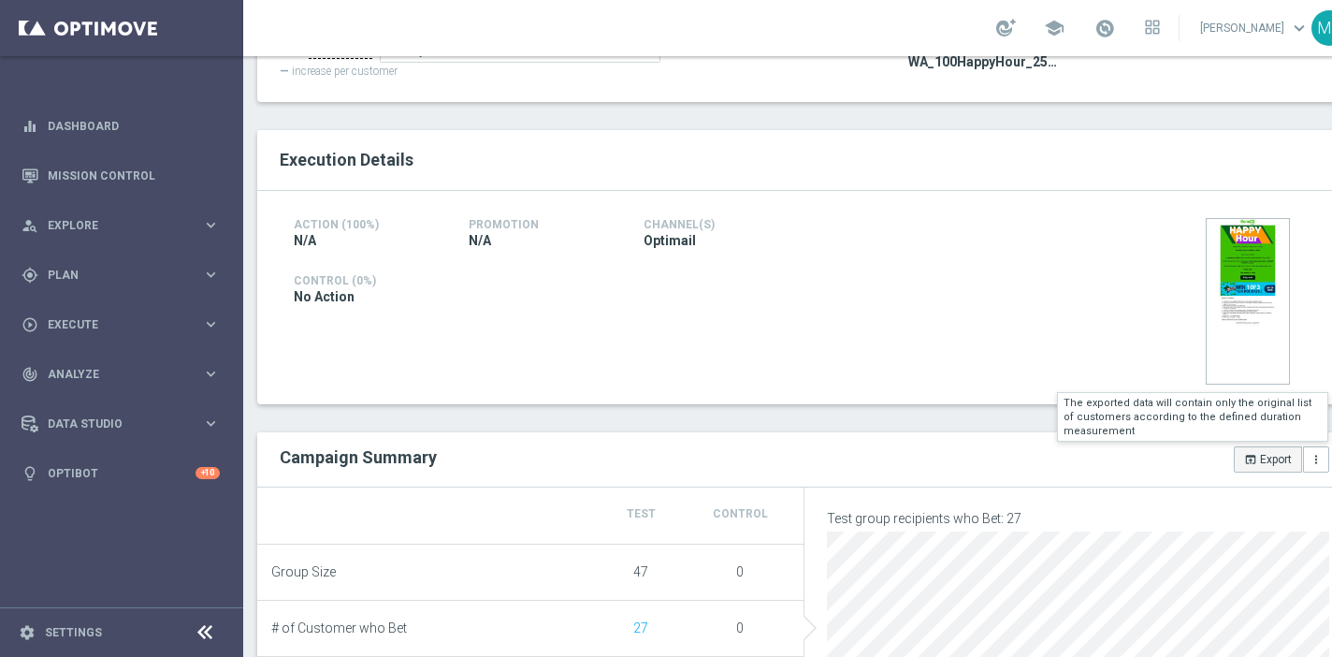
click at [1257, 457] on button "open_in_browser Export" at bounding box center [1268, 459] width 68 height 26
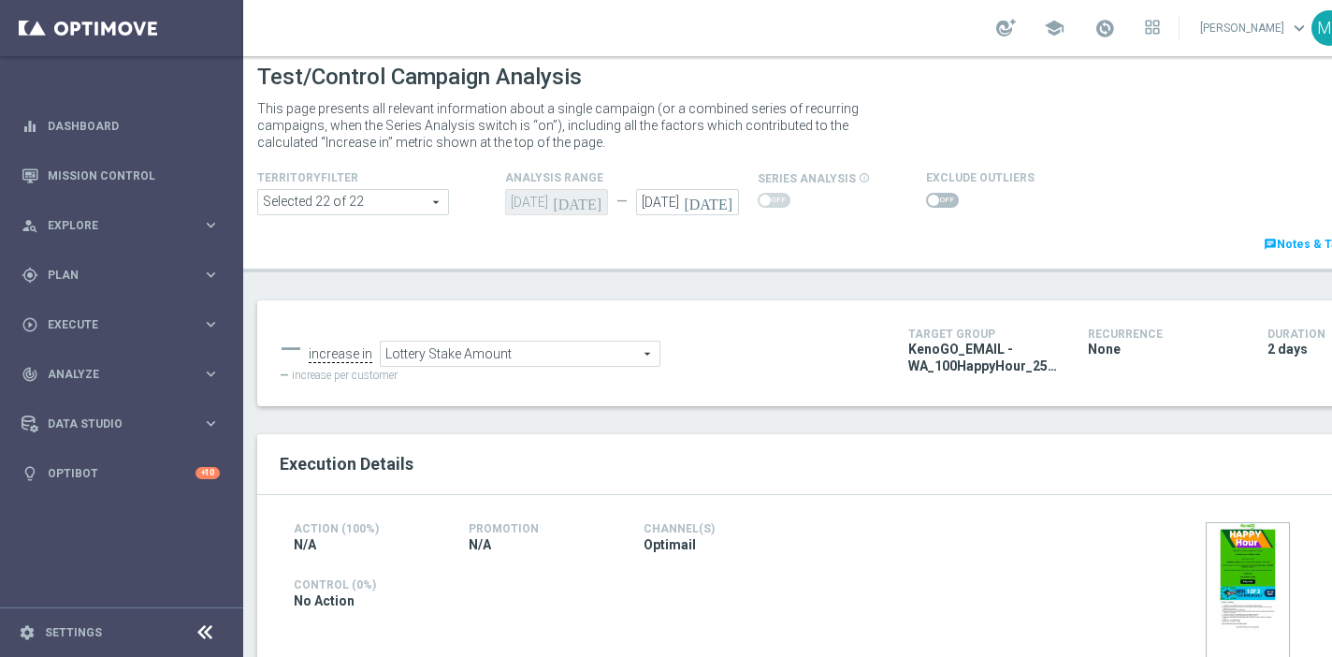
scroll to position [7, 0]
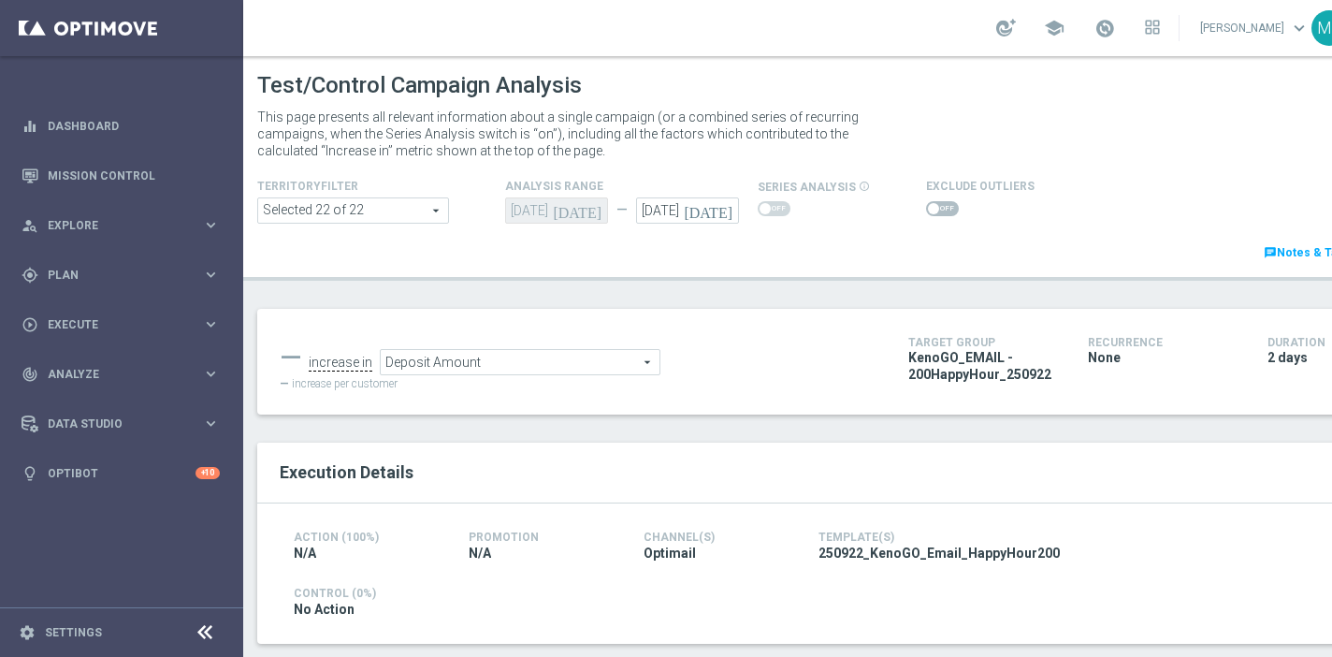
click at [489, 369] on span "Deposit Amount" at bounding box center [520, 362] width 279 height 24
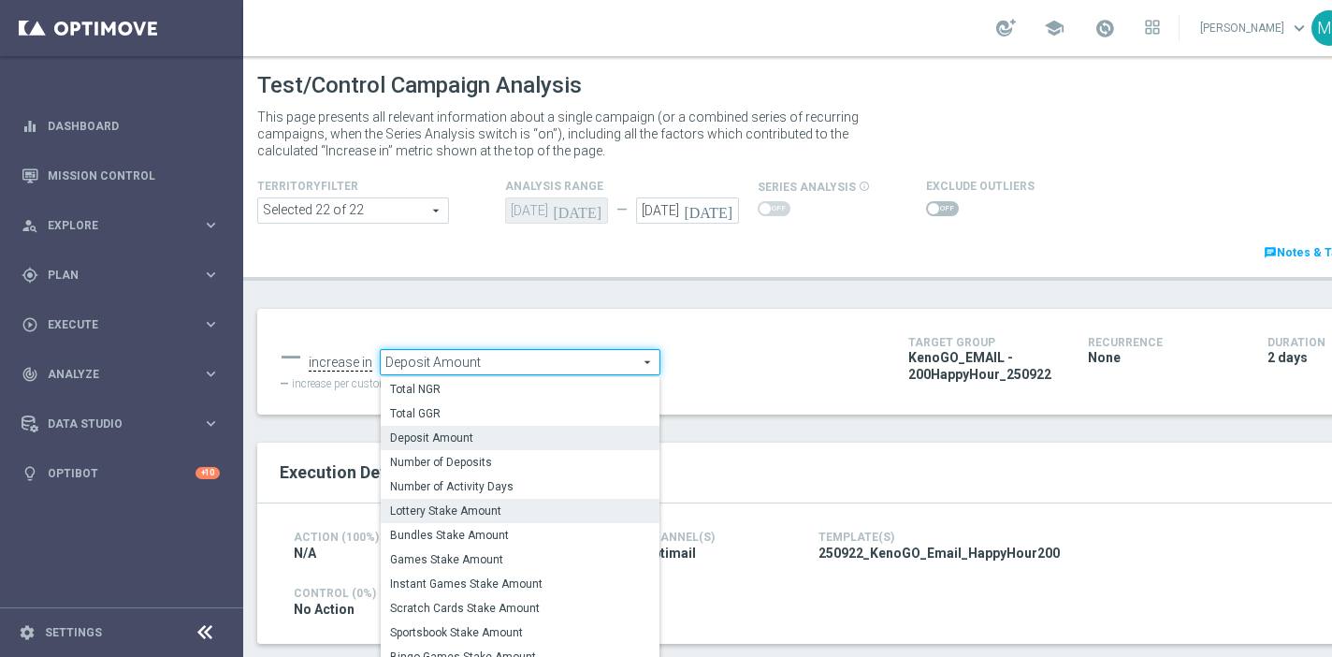
click at [486, 505] on span "Lottery Stake Amount" at bounding box center [520, 510] width 260 height 15
type input "Lottery Stake Amount"
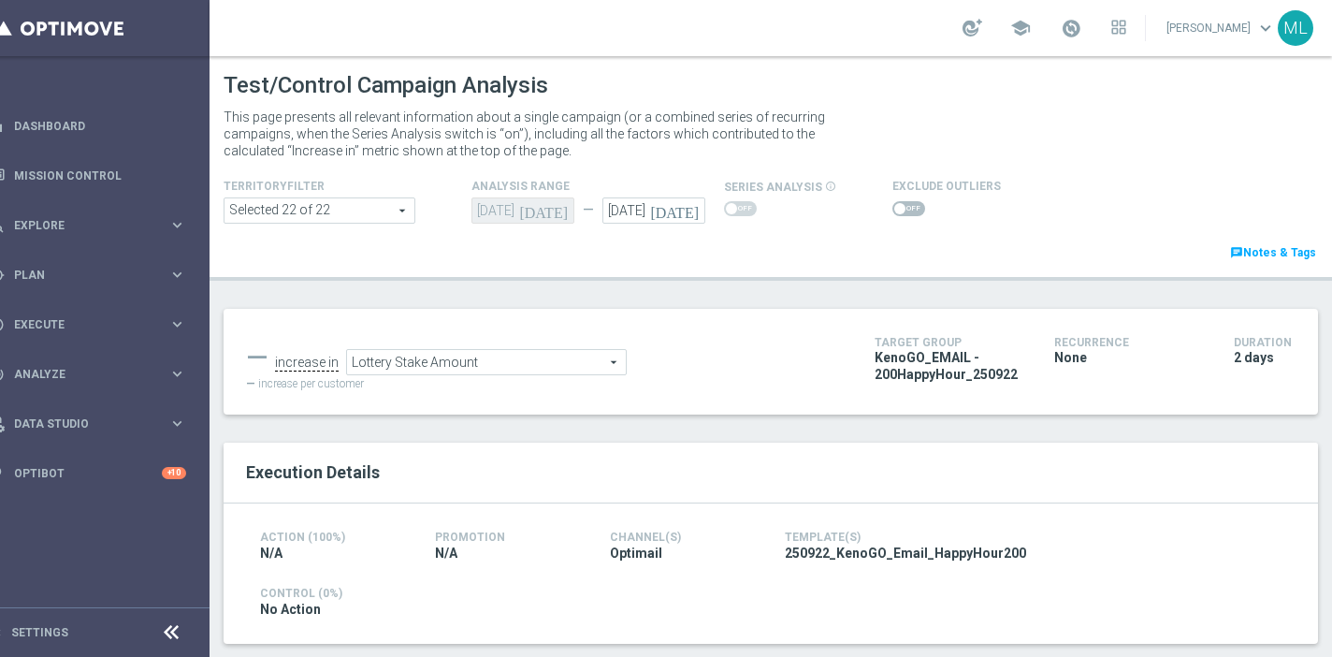
scroll to position [195, 0]
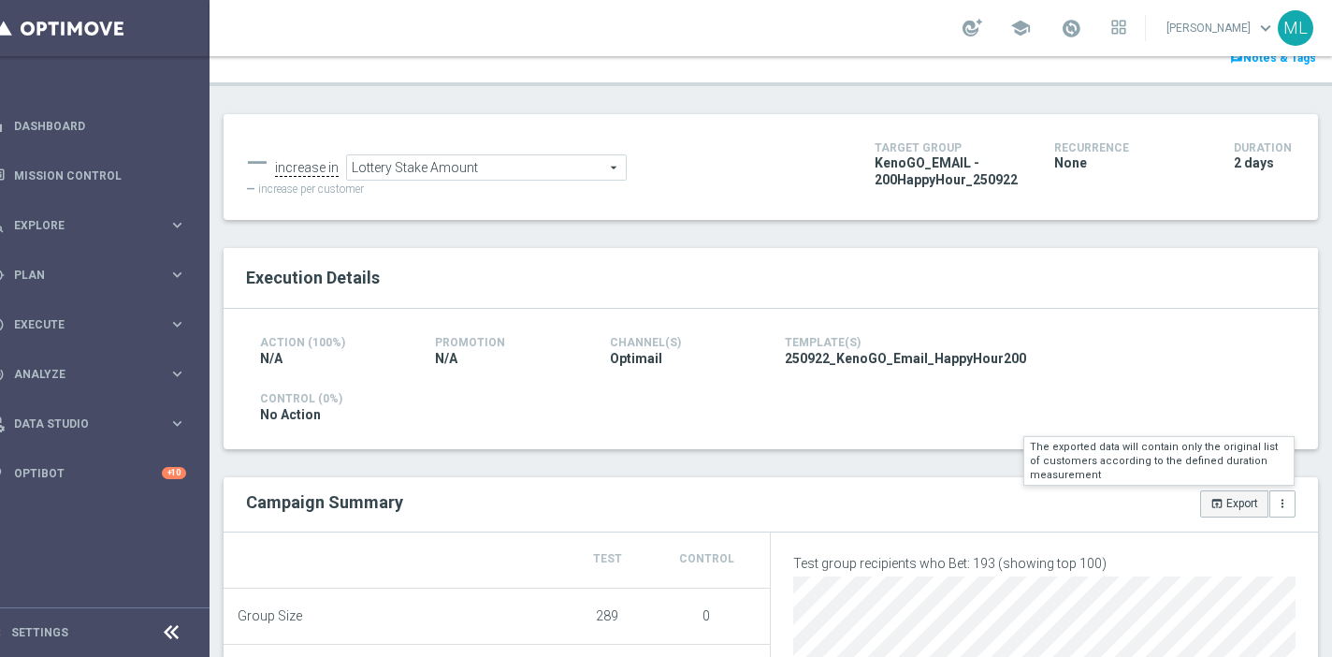
click at [1228, 505] on button "open_in_browser Export" at bounding box center [1234, 503] width 68 height 26
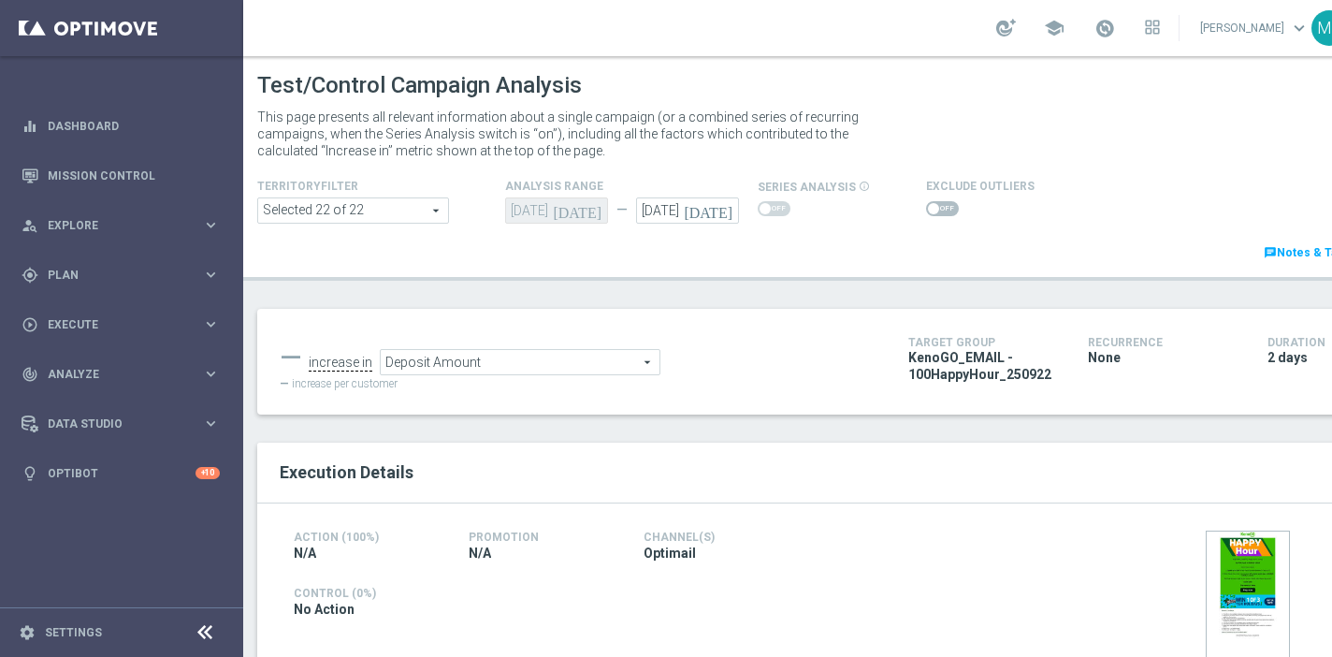
click at [481, 372] on span "Deposit Amount" at bounding box center [520, 362] width 279 height 24
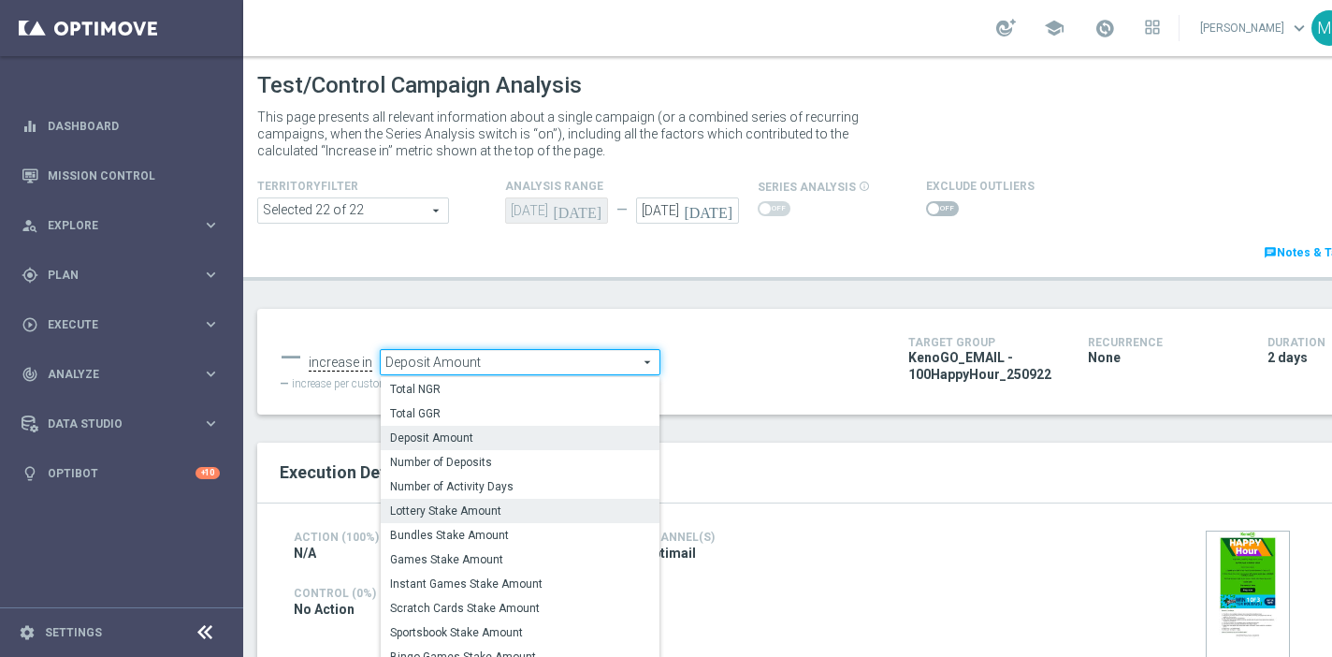
click at [470, 517] on span "Lottery Stake Amount" at bounding box center [520, 510] width 260 height 15
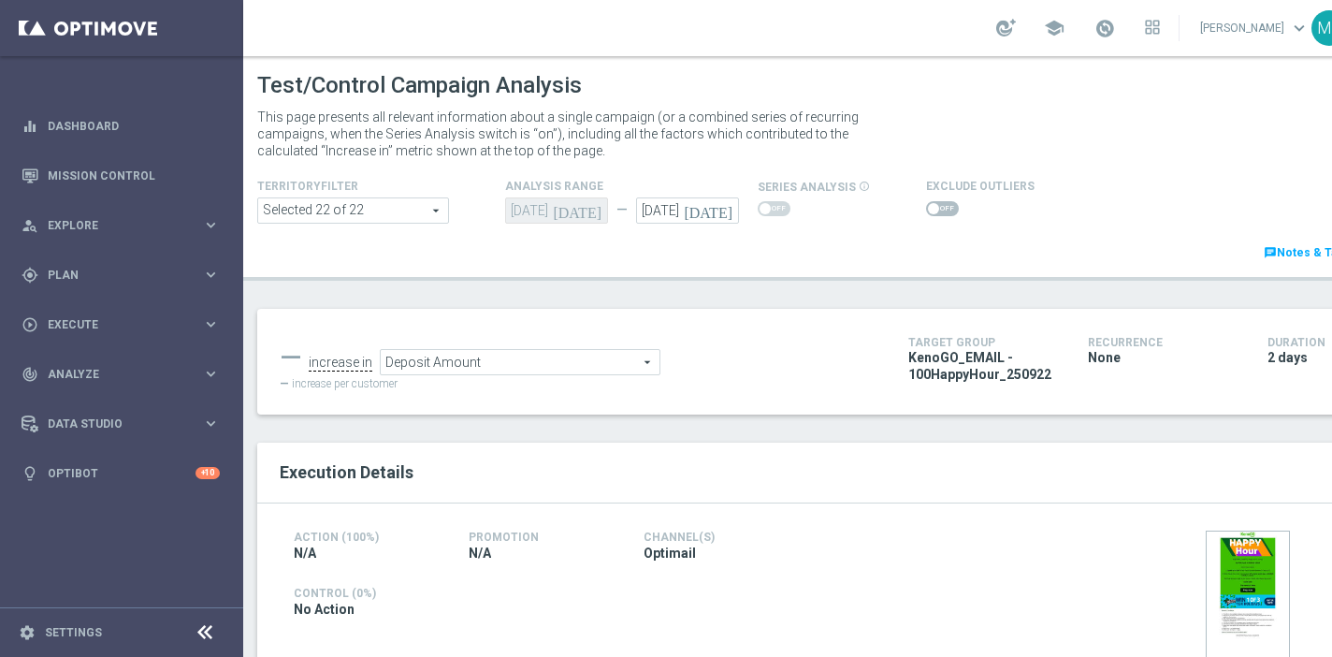
type input "Lottery Stake Amount"
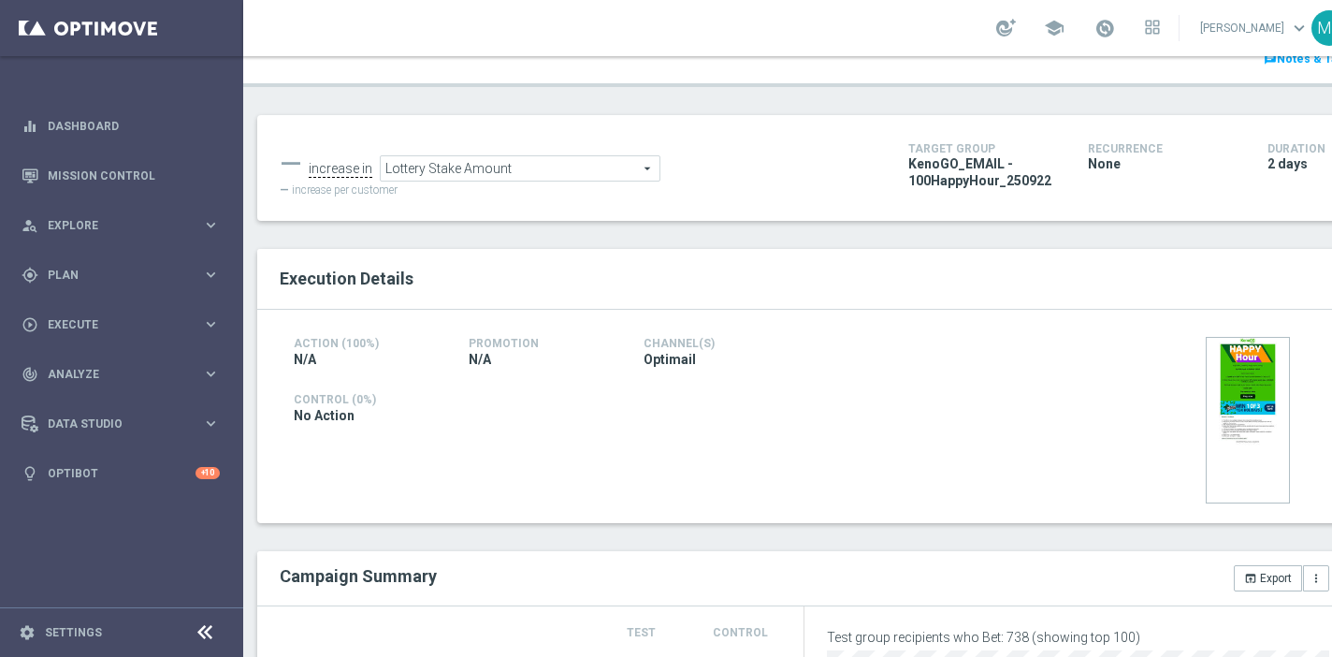
scroll to position [229, 0]
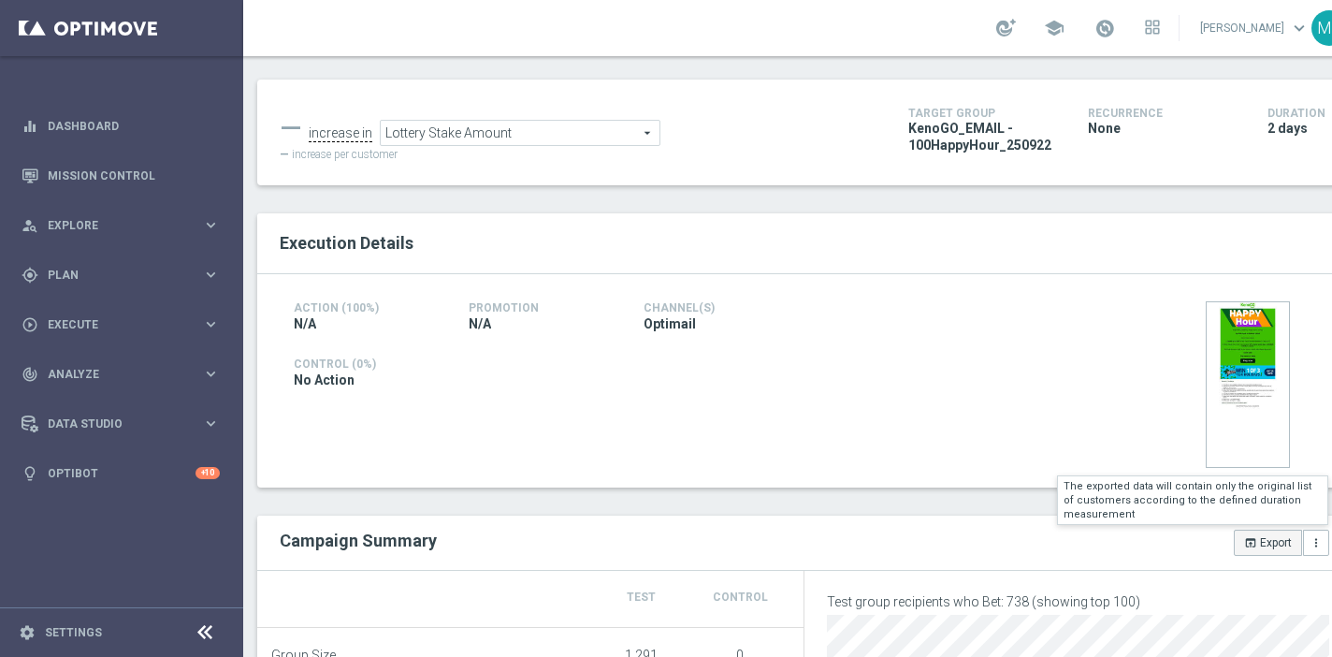
click at [1260, 546] on button "open_in_browser Export" at bounding box center [1268, 542] width 68 height 26
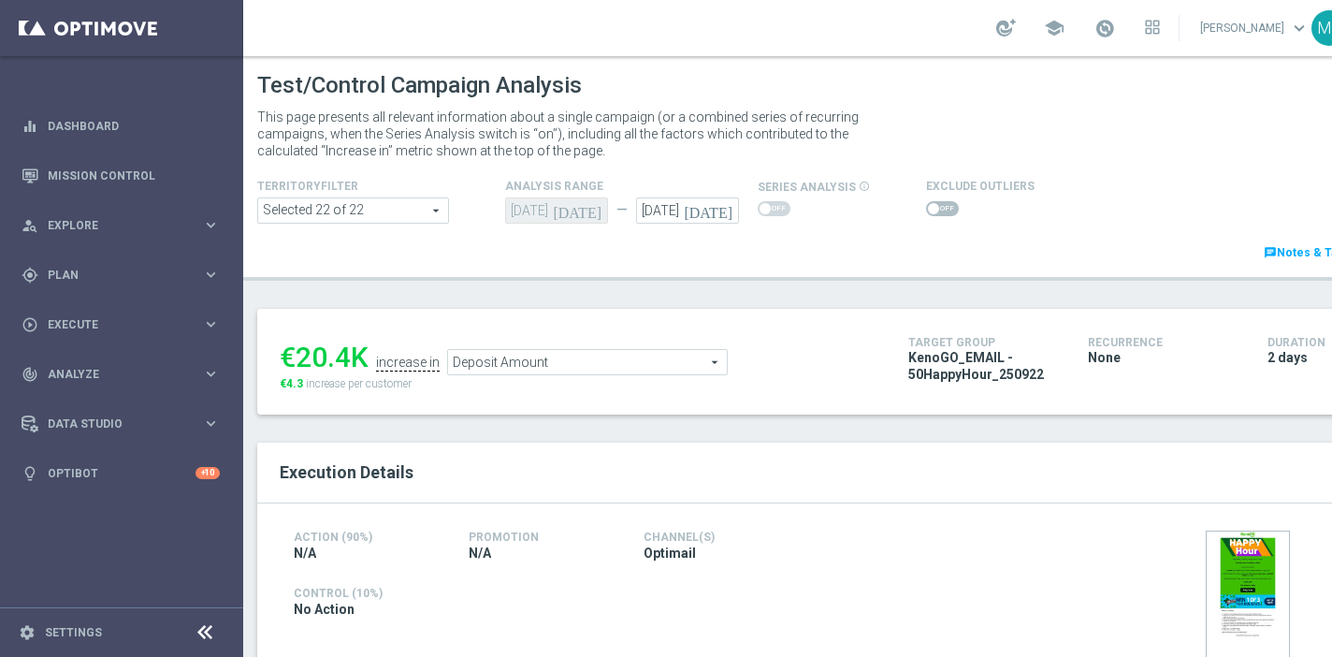
click at [565, 369] on span "Deposit Amount" at bounding box center [587, 362] width 279 height 24
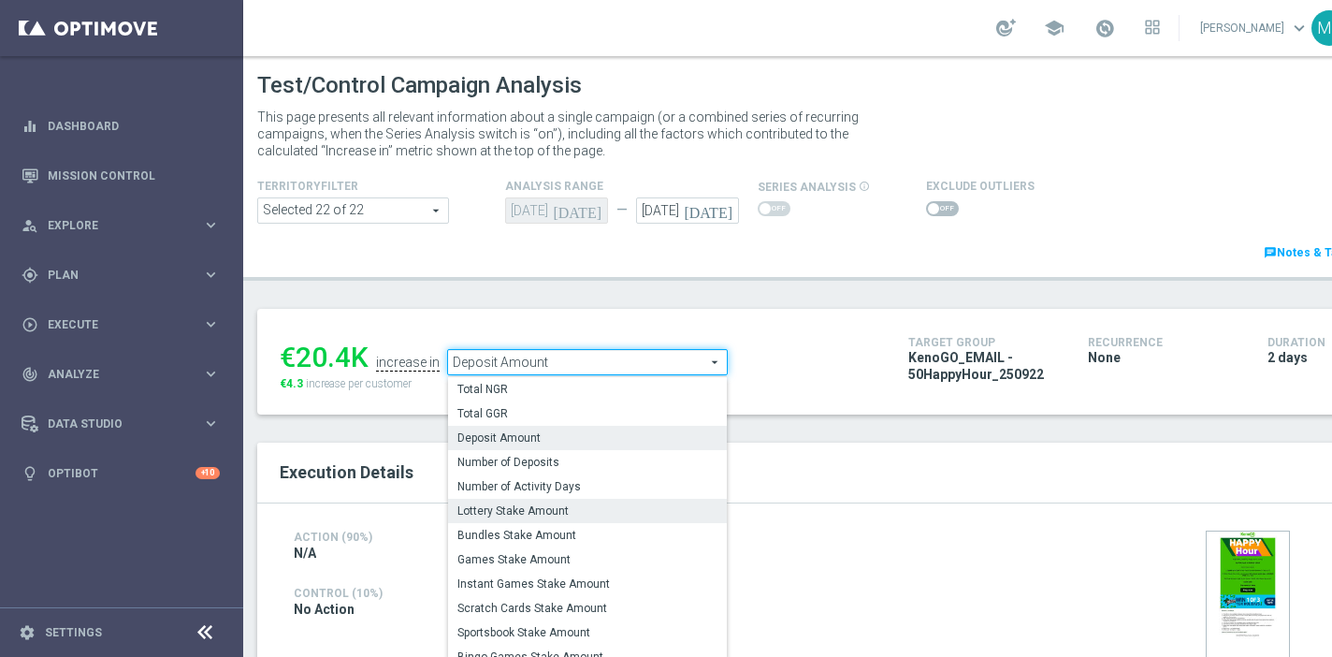
click at [528, 515] on span "Lottery Stake Amount" at bounding box center [587, 510] width 260 height 15
type input "Lottery Stake Amount"
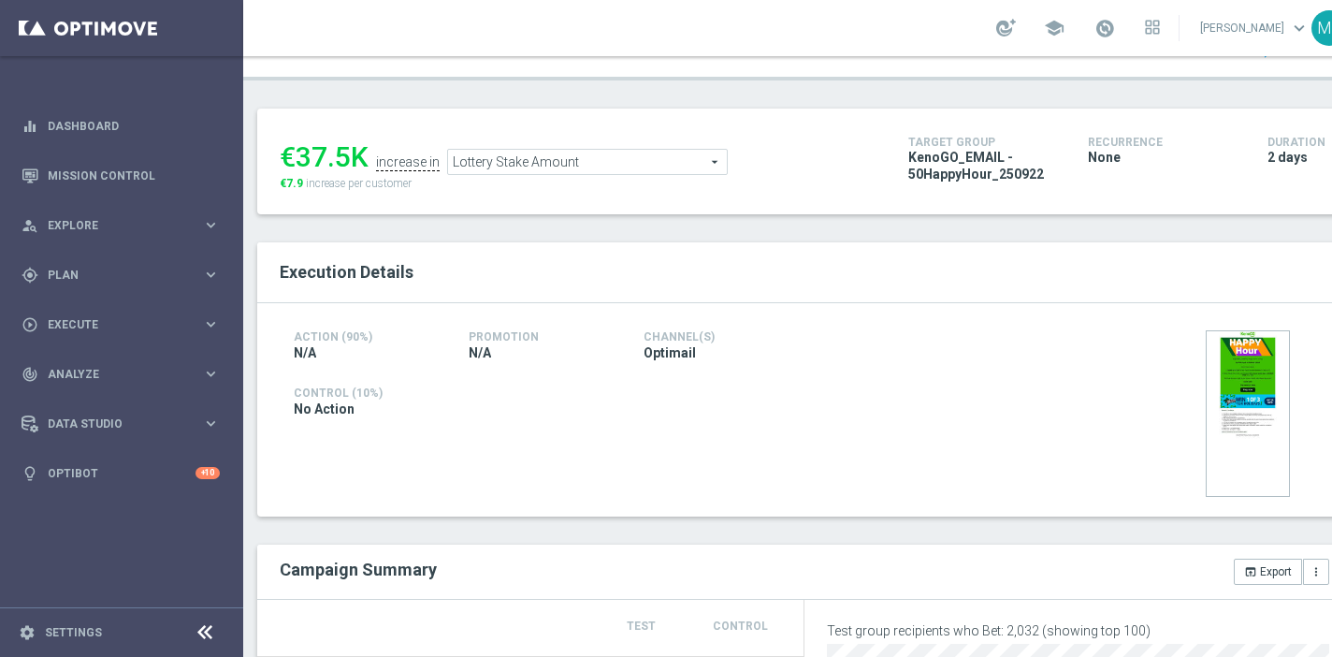
scroll to position [224, 0]
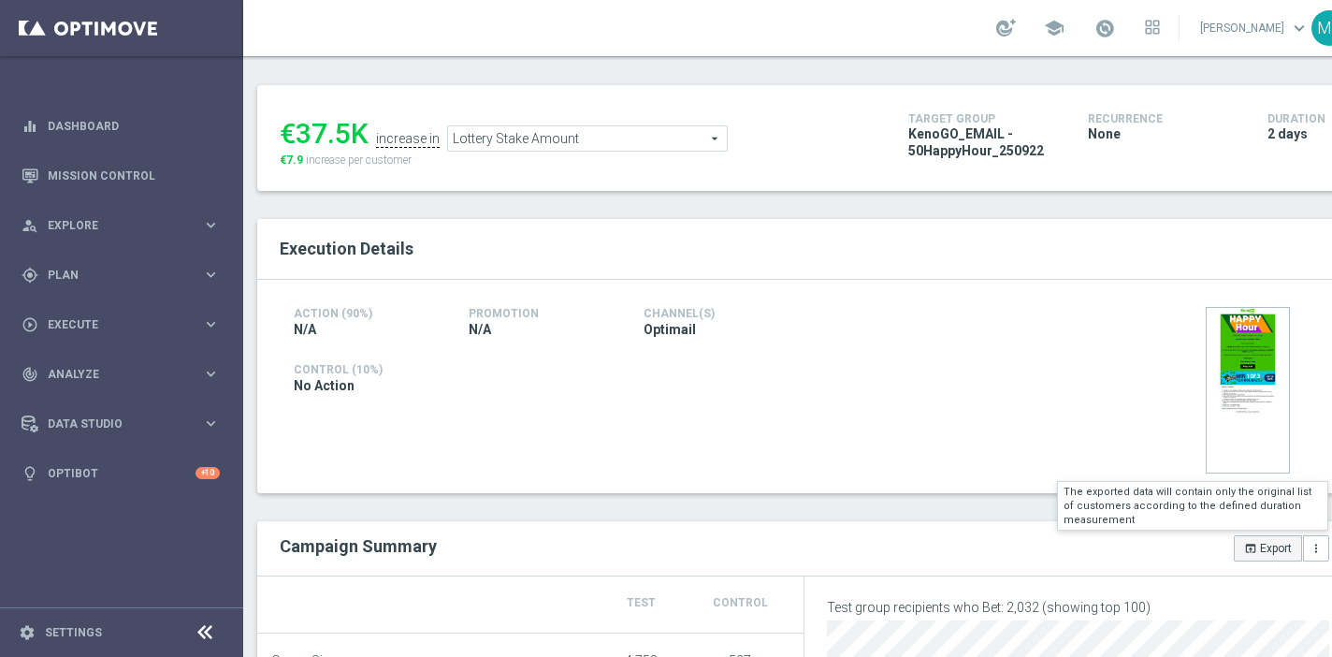
click at [1253, 551] on icon "open_in_browser" at bounding box center [1250, 548] width 13 height 13
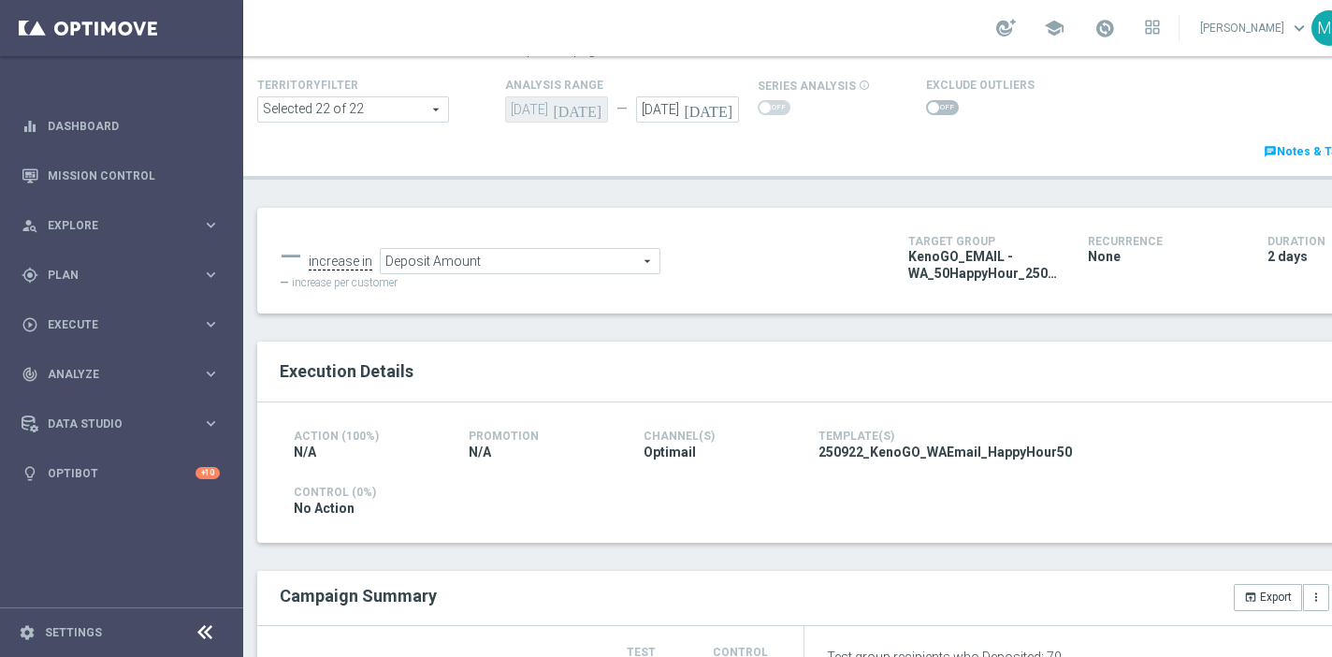
scroll to position [109, 0]
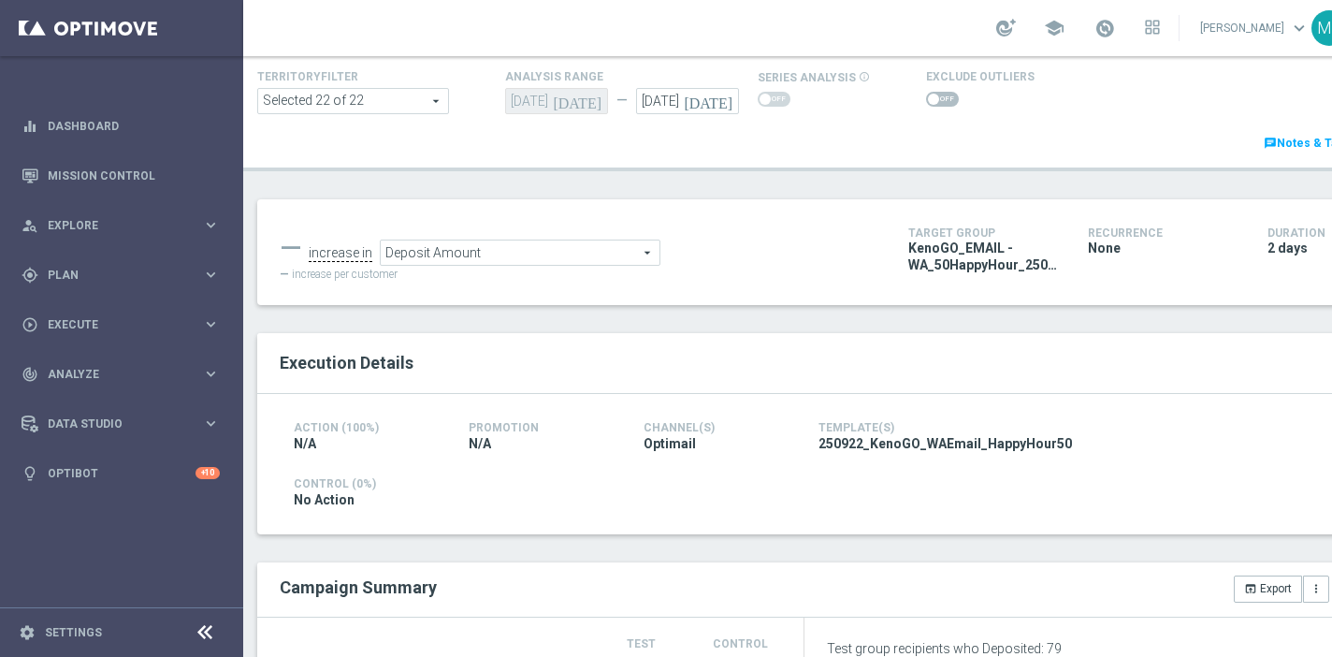
click at [593, 262] on span "Deposit Amount" at bounding box center [520, 252] width 279 height 24
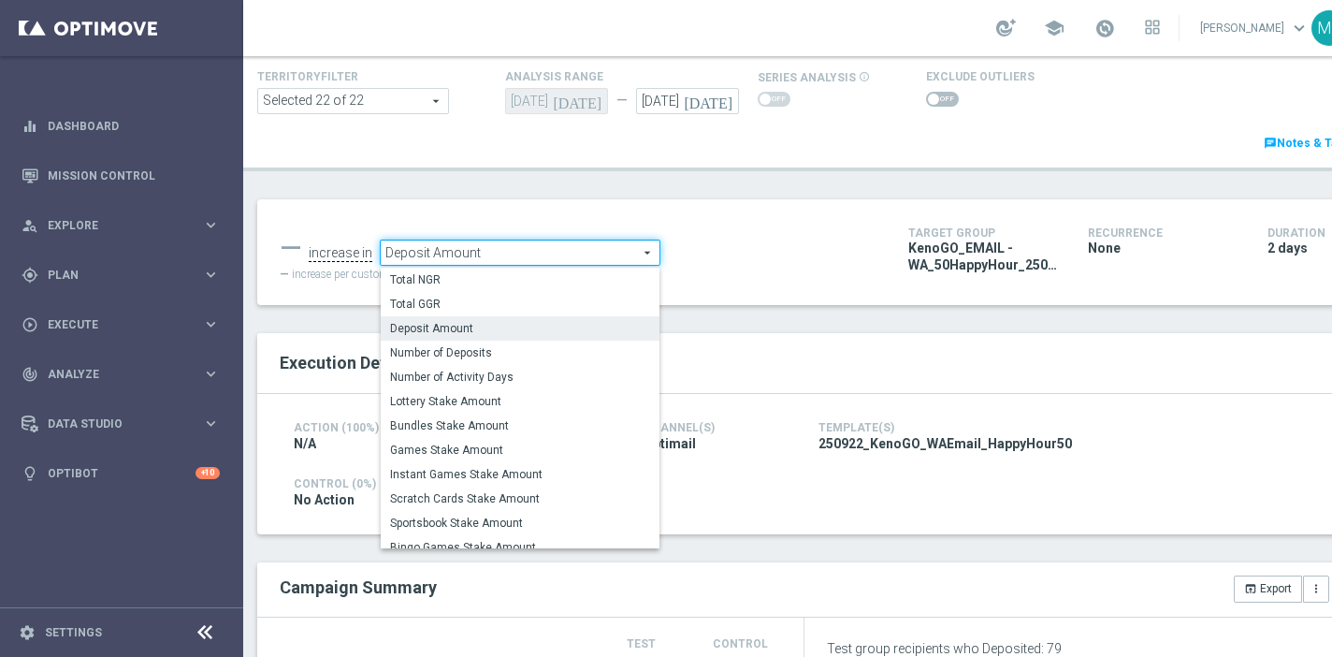
click at [552, 406] on span "Lottery Stake Amount" at bounding box center [520, 401] width 260 height 15
type input "Lottery Stake Amount"
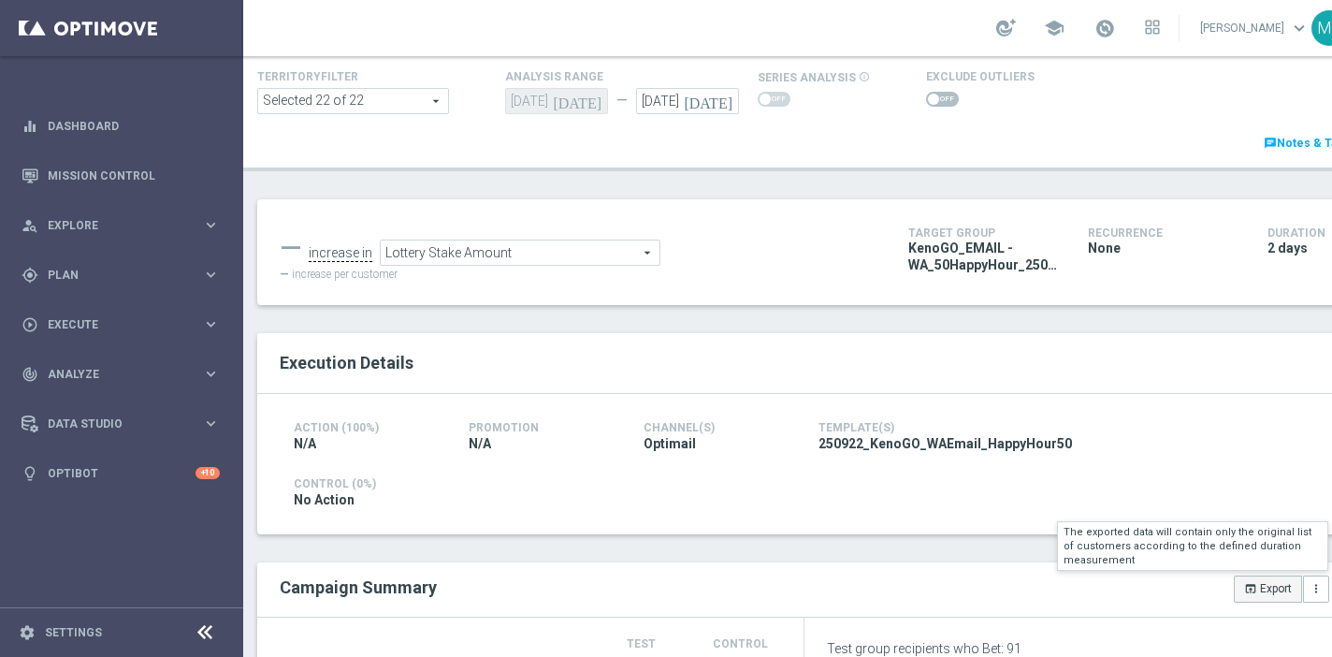
click at [1247, 596] on button "open_in_browser Export" at bounding box center [1268, 588] width 68 height 26
